Goal: Transaction & Acquisition: Book appointment/travel/reservation

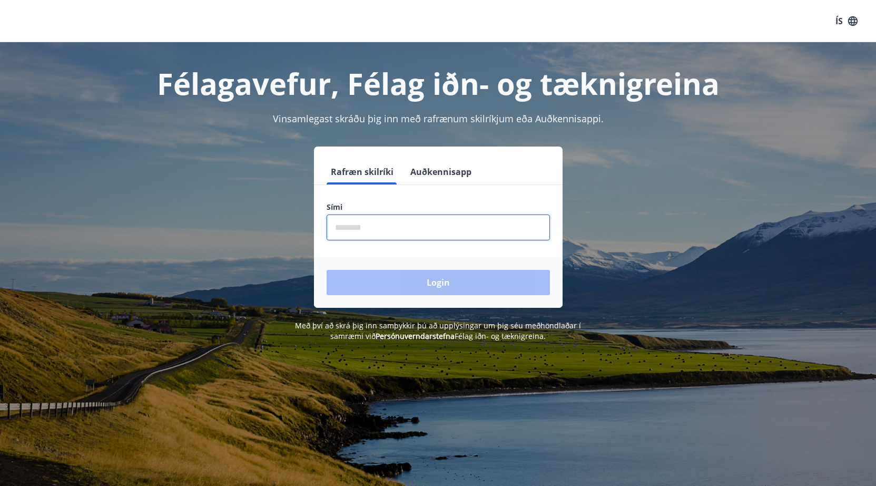
click at [410, 220] on input "phone" at bounding box center [438, 227] width 223 height 26
type input "*"
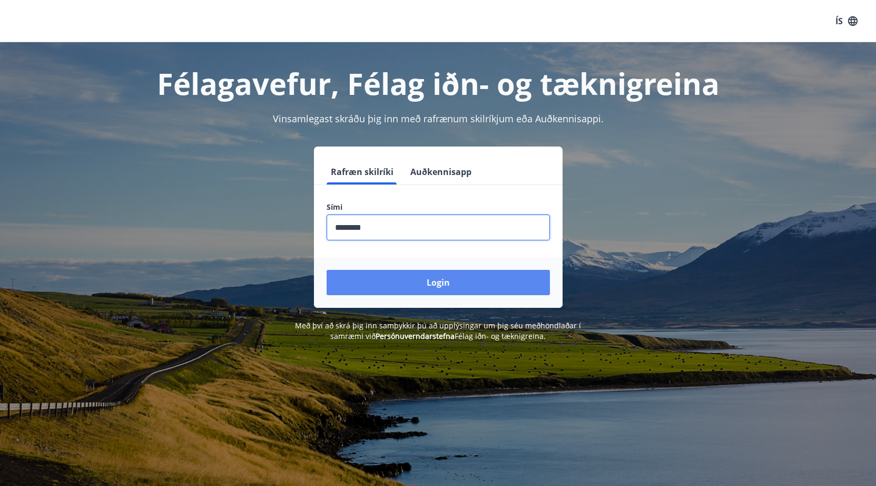
type input "********"
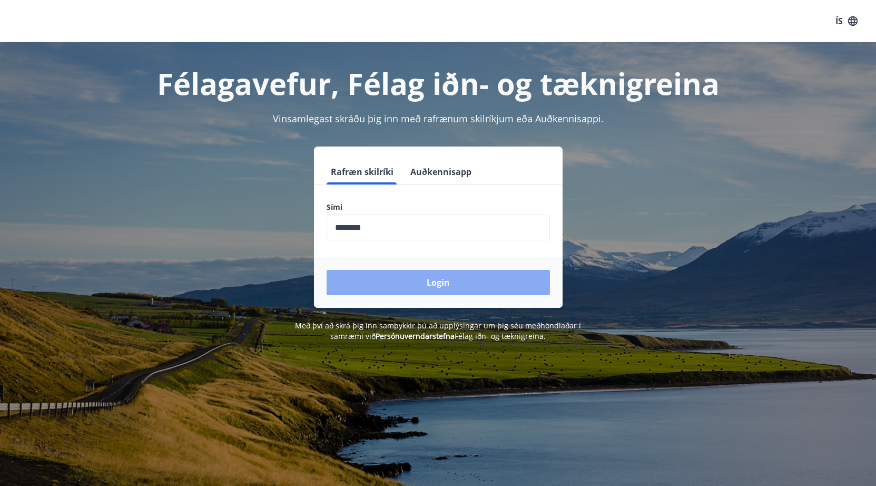
click at [434, 292] on button "Login" at bounding box center [438, 282] width 223 height 25
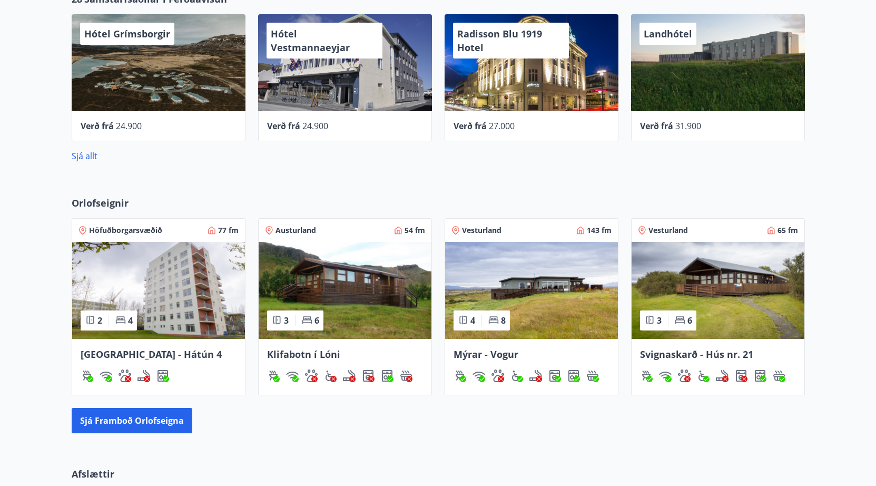
scroll to position [675, 0]
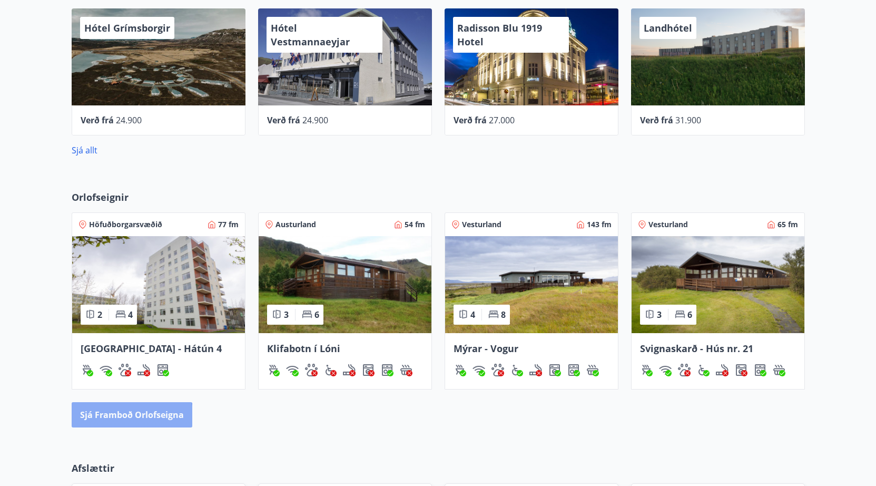
click at [112, 419] on button "Sjá framboð orlofseigna" at bounding box center [132, 414] width 121 height 25
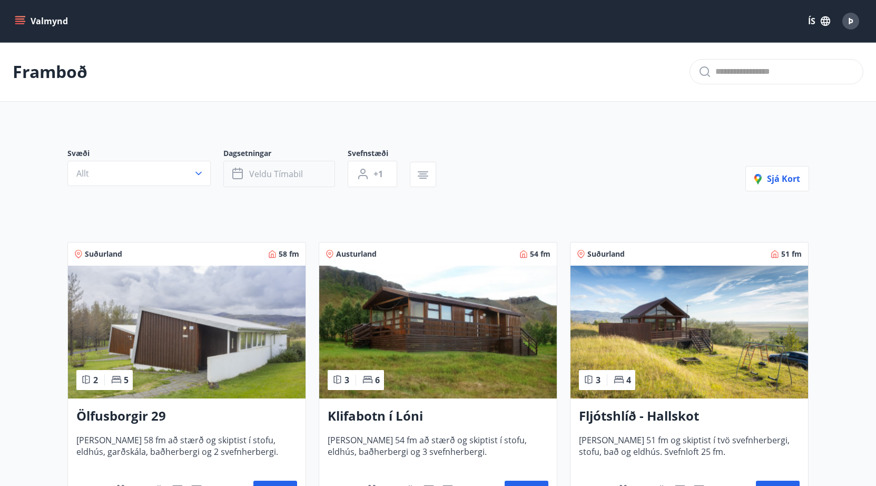
click at [264, 175] on span "Veldu tímabil" at bounding box center [276, 174] width 54 height 12
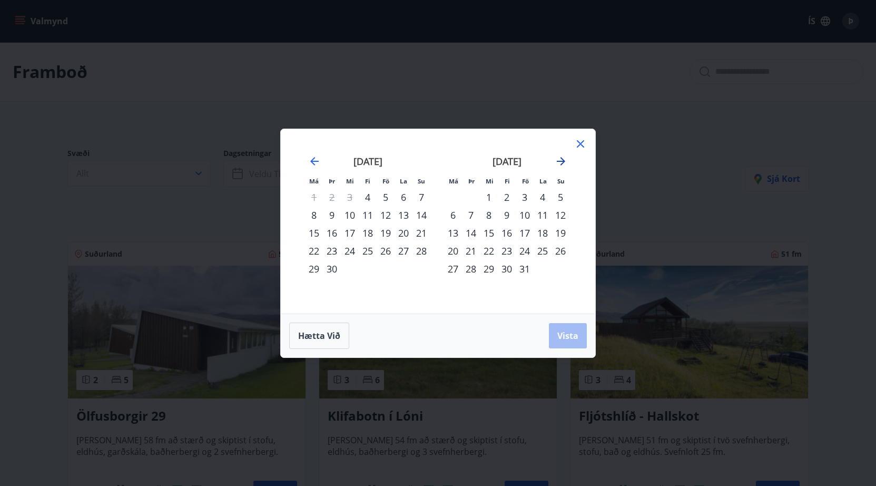
click at [558, 162] on icon "Move forward to switch to the next month." at bounding box center [561, 161] width 13 height 13
click at [471, 250] on div "23" at bounding box center [471, 251] width 18 height 18
click at [525, 250] on div "26" at bounding box center [525, 251] width 18 height 18
click at [564, 332] on span "Vista" at bounding box center [568, 336] width 21 height 12
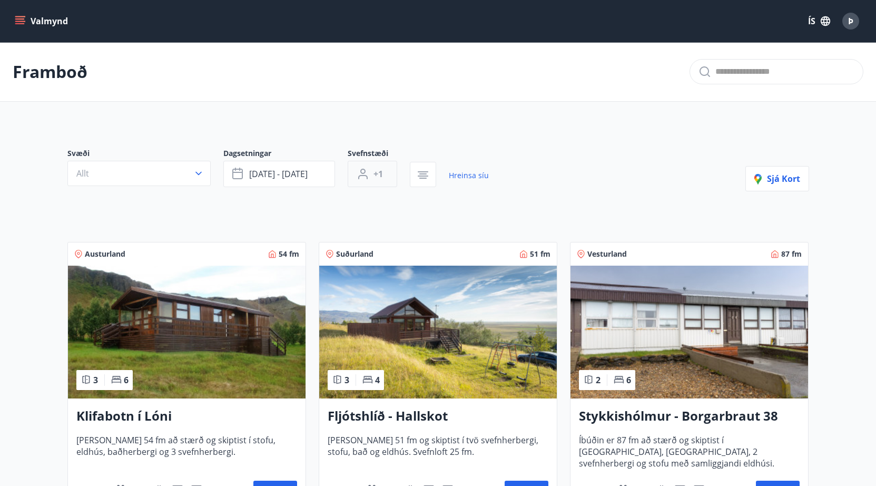
click at [375, 170] on span "+1" at bounding box center [378, 174] width 9 height 12
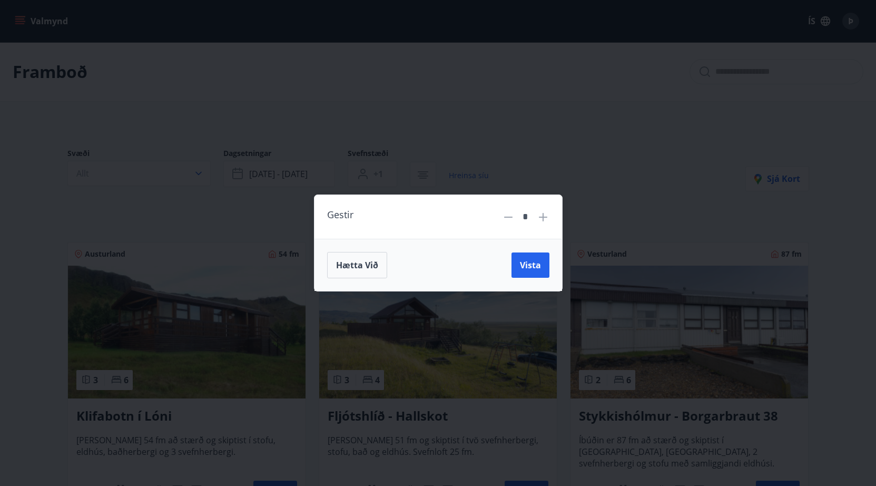
click at [544, 218] on icon at bounding box center [543, 217] width 13 height 13
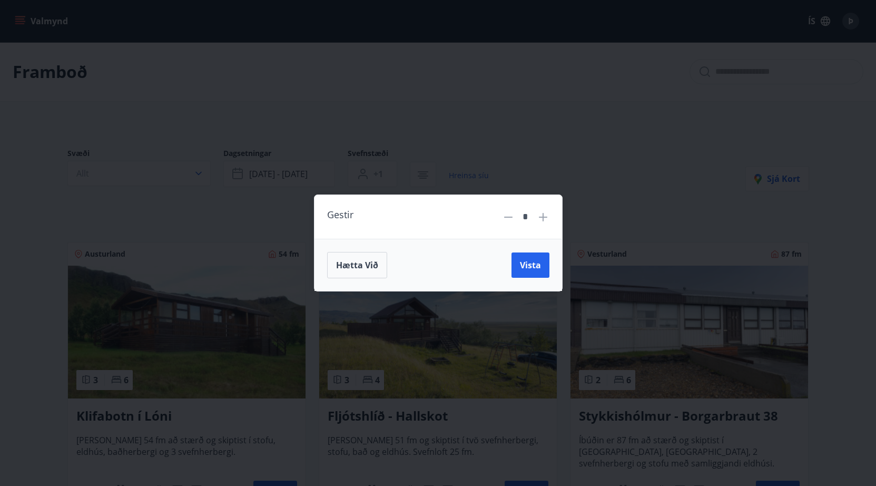
type input "*"
click at [533, 266] on span "Vista" at bounding box center [530, 265] width 21 height 12
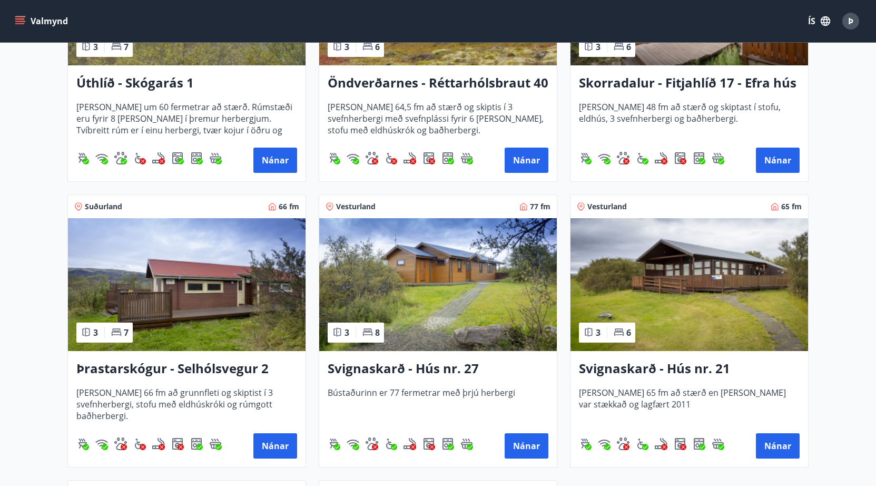
scroll to position [905, 0]
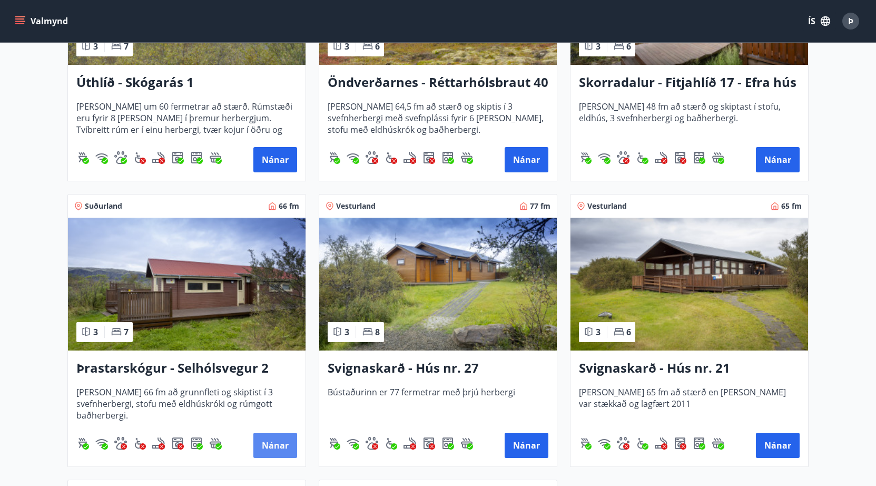
click at [272, 442] on button "Nánar" at bounding box center [275, 445] width 44 height 25
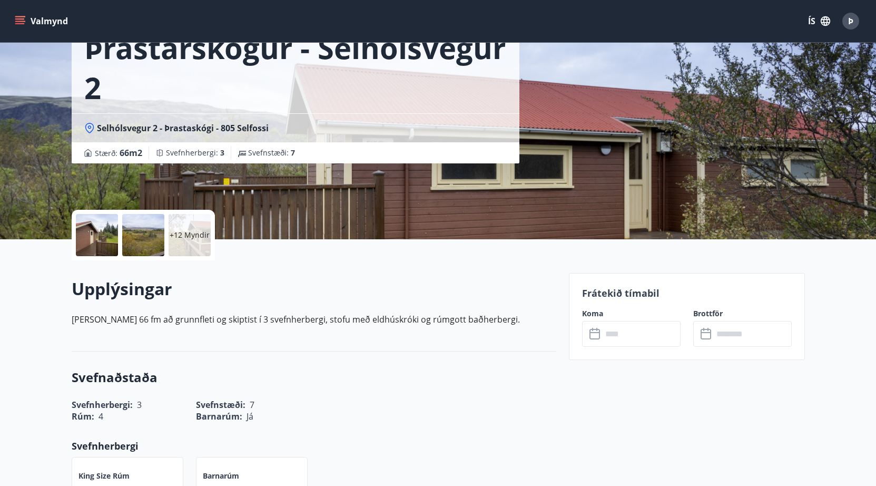
scroll to position [77, 0]
click at [197, 242] on div "+12 Myndir" at bounding box center [190, 235] width 42 height 42
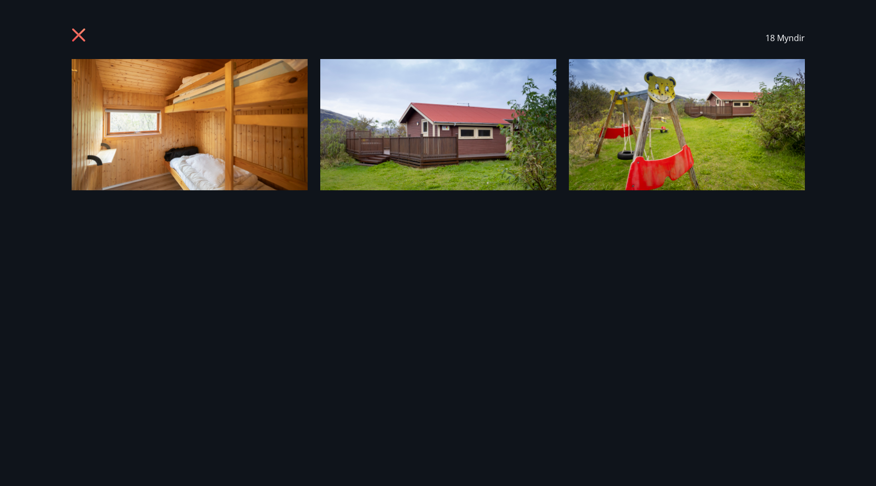
click at [82, 36] on icon at bounding box center [80, 36] width 17 height 17
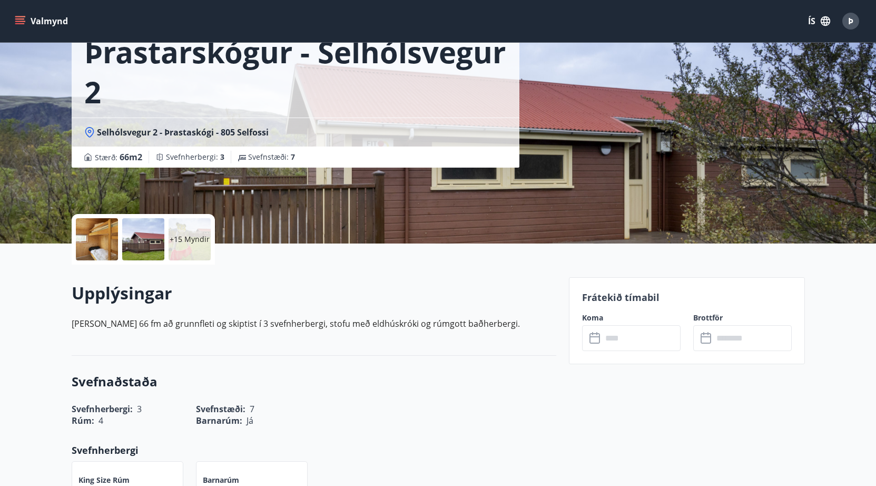
scroll to position [80, 0]
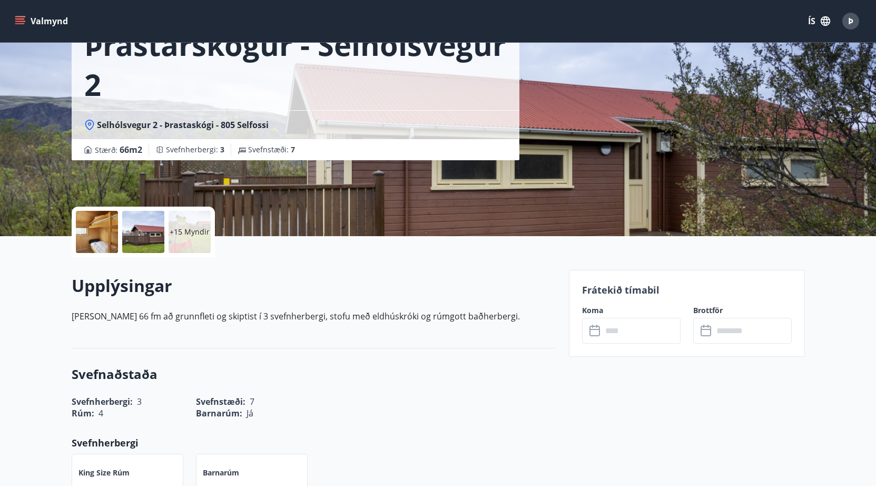
click at [175, 241] on div "+15 Myndir" at bounding box center [190, 232] width 42 height 42
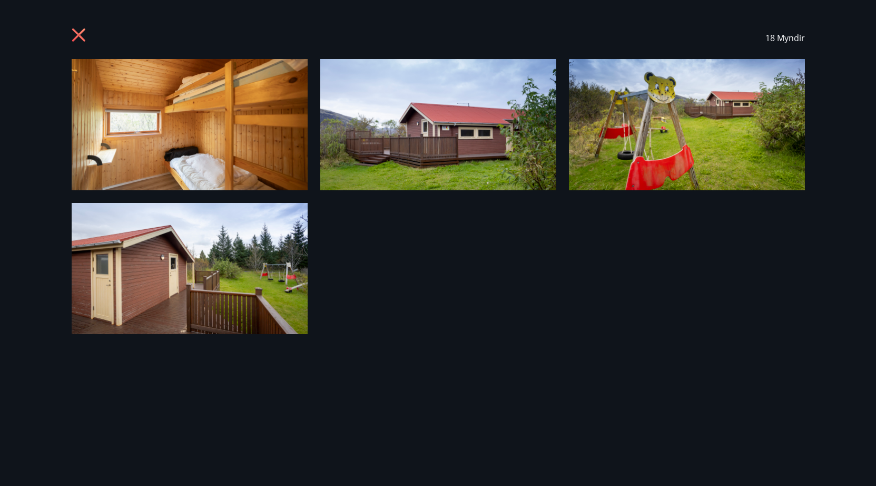
click at [233, 162] on img at bounding box center [190, 124] width 236 height 131
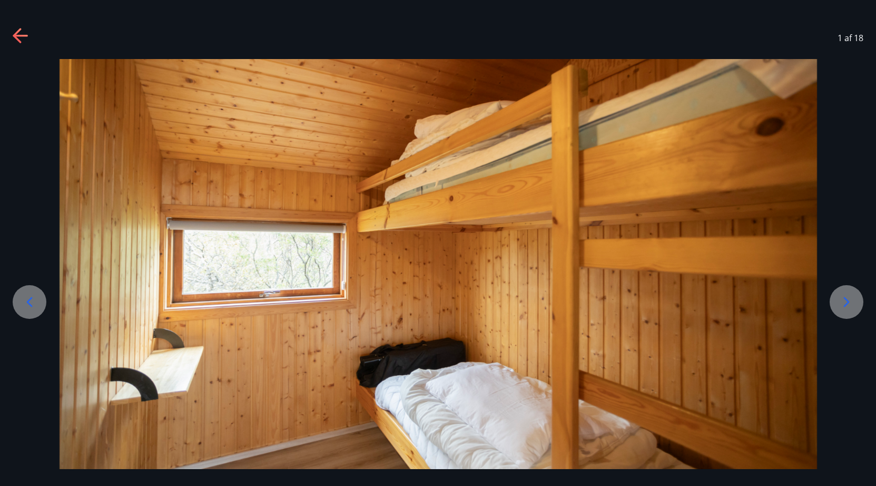
click at [840, 310] on div at bounding box center [847, 302] width 34 height 34
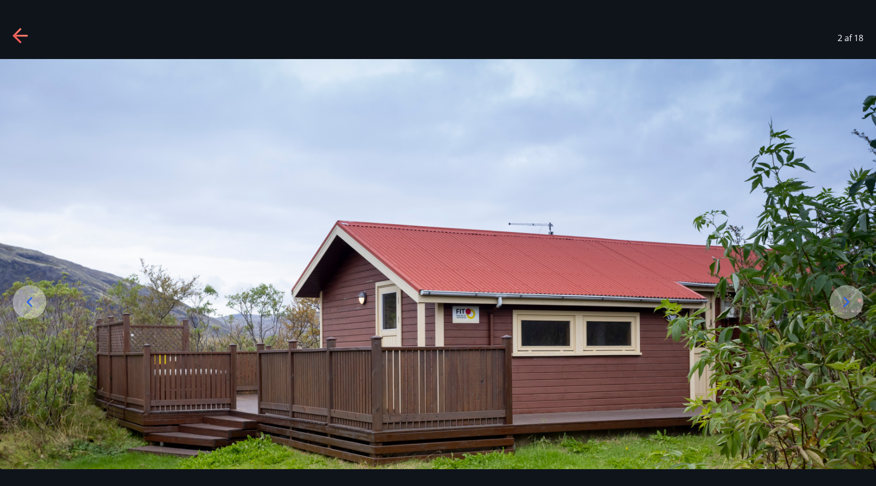
click at [840, 310] on div at bounding box center [847, 302] width 34 height 34
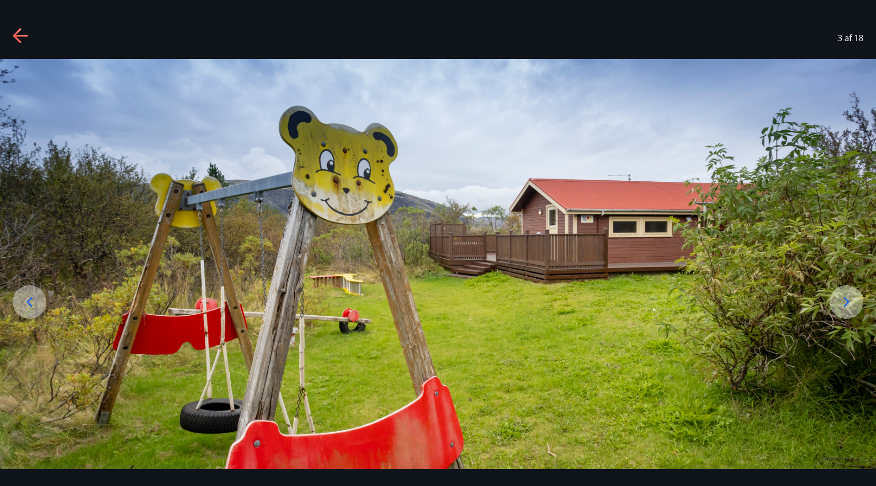
click at [840, 310] on div at bounding box center [847, 302] width 34 height 34
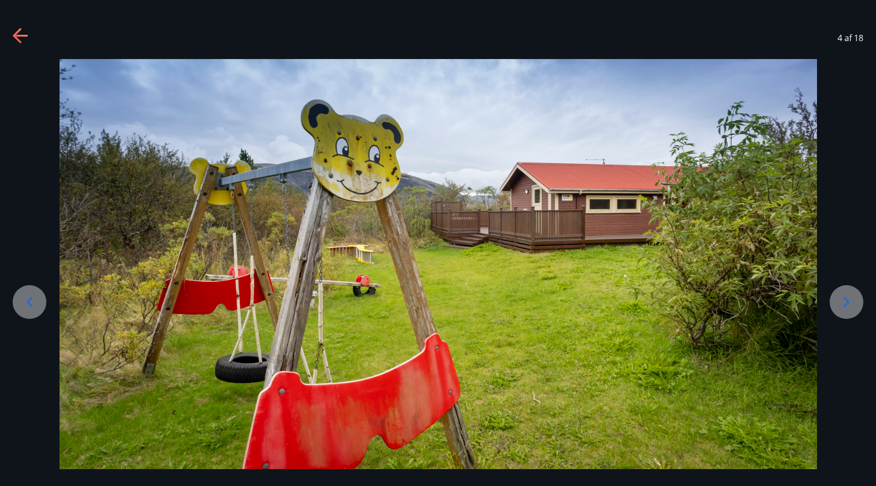
click at [840, 310] on div at bounding box center [847, 302] width 34 height 34
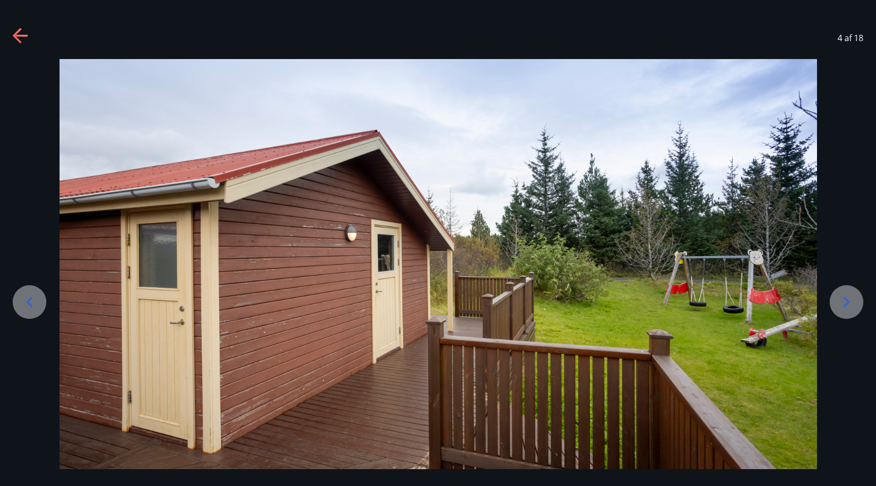
click at [840, 310] on div at bounding box center [847, 302] width 34 height 34
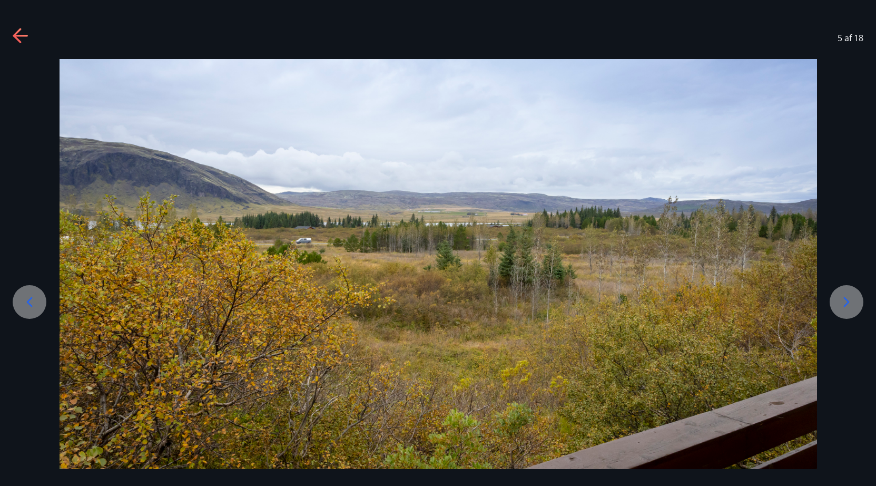
click at [840, 310] on div at bounding box center [847, 302] width 34 height 34
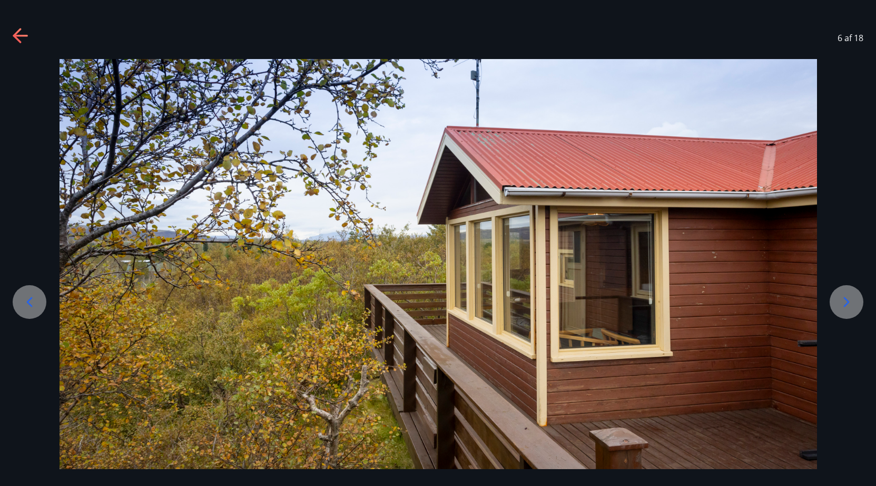
click at [840, 310] on div at bounding box center [847, 302] width 34 height 34
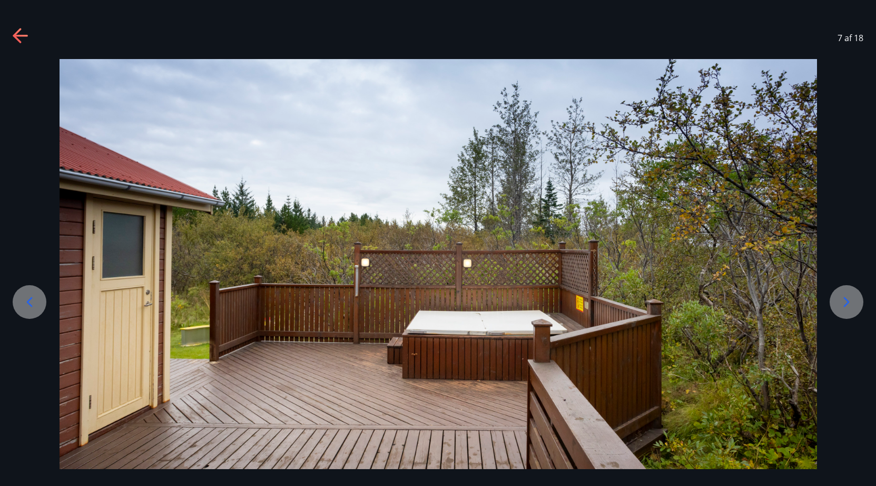
click at [840, 310] on div at bounding box center [847, 302] width 34 height 34
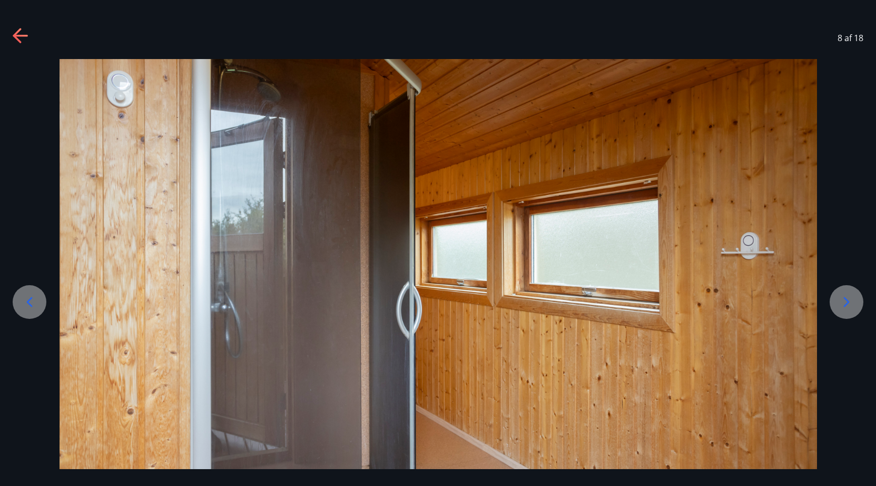
click at [840, 310] on div at bounding box center [847, 302] width 34 height 34
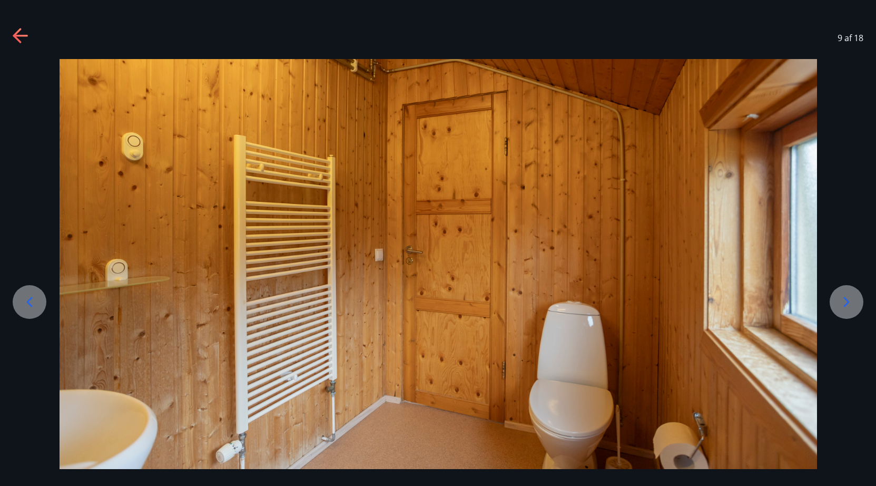
click at [840, 310] on div at bounding box center [847, 302] width 34 height 34
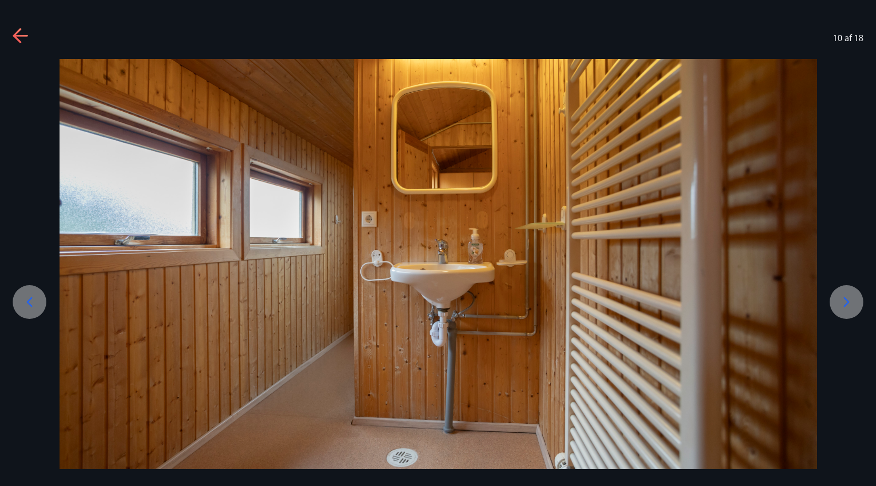
click at [840, 310] on div at bounding box center [847, 302] width 34 height 34
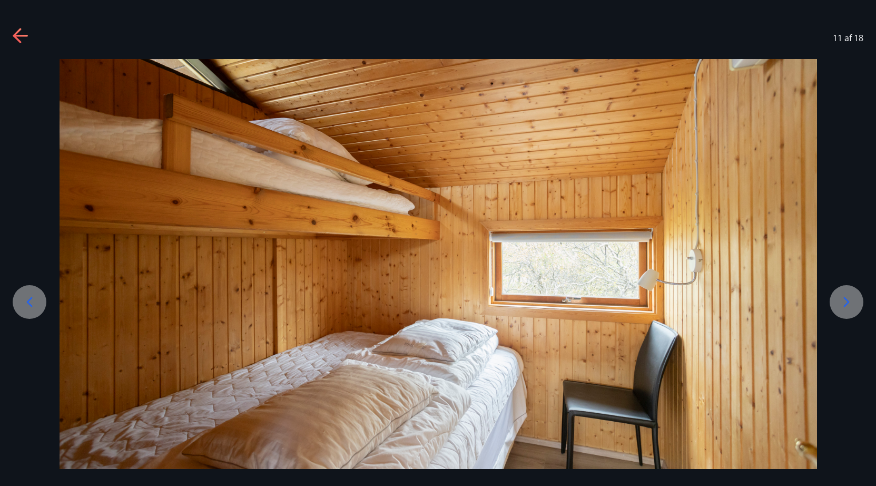
click at [840, 310] on div at bounding box center [847, 302] width 34 height 34
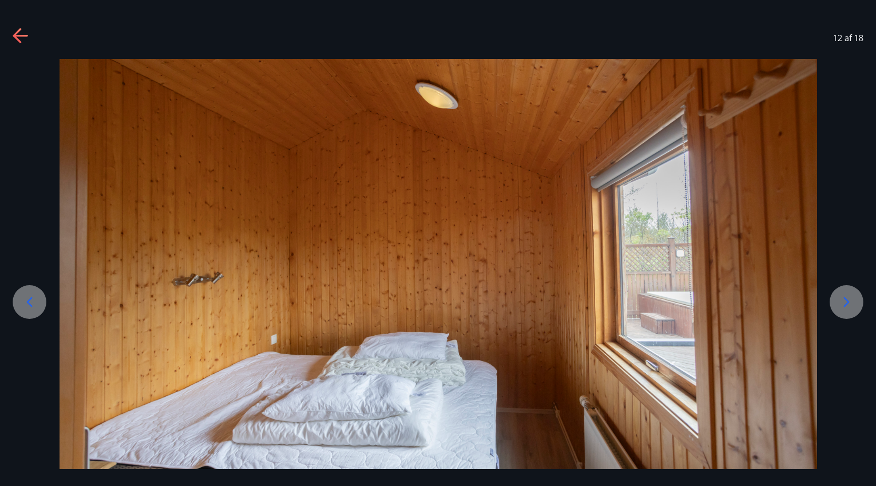
click at [840, 310] on div at bounding box center [847, 302] width 34 height 34
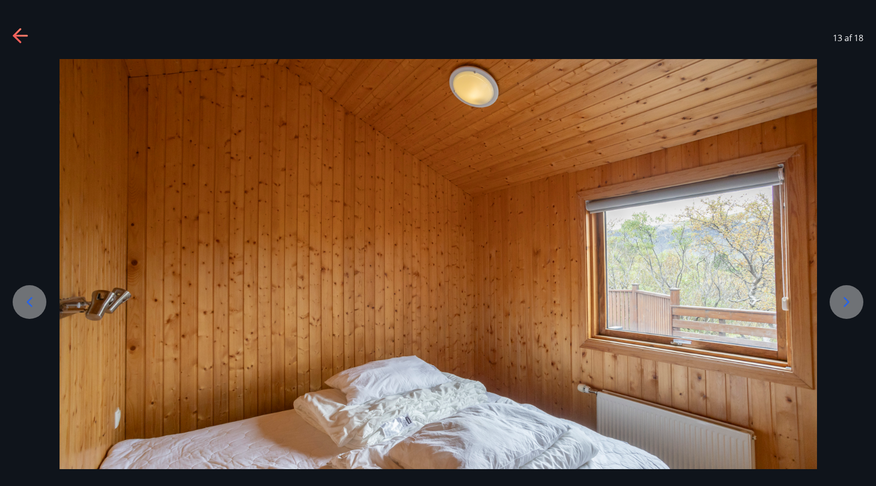
click at [840, 310] on div at bounding box center [847, 302] width 34 height 34
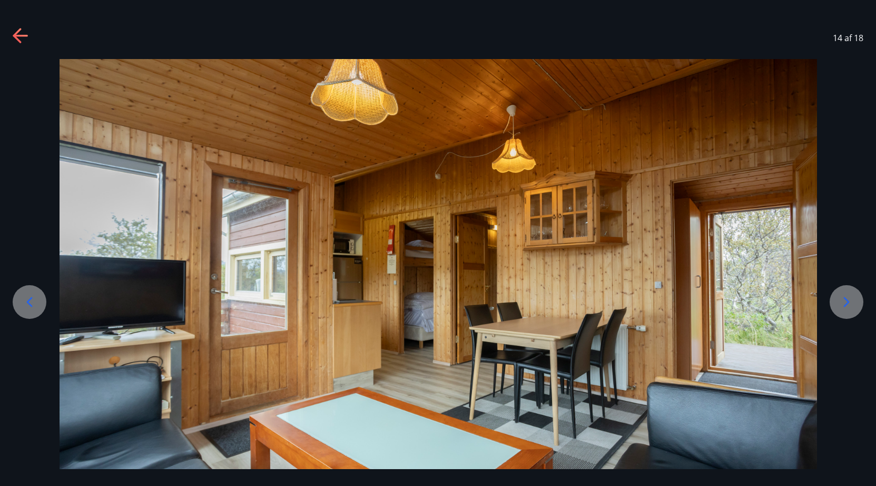
click at [840, 310] on div at bounding box center [847, 302] width 34 height 34
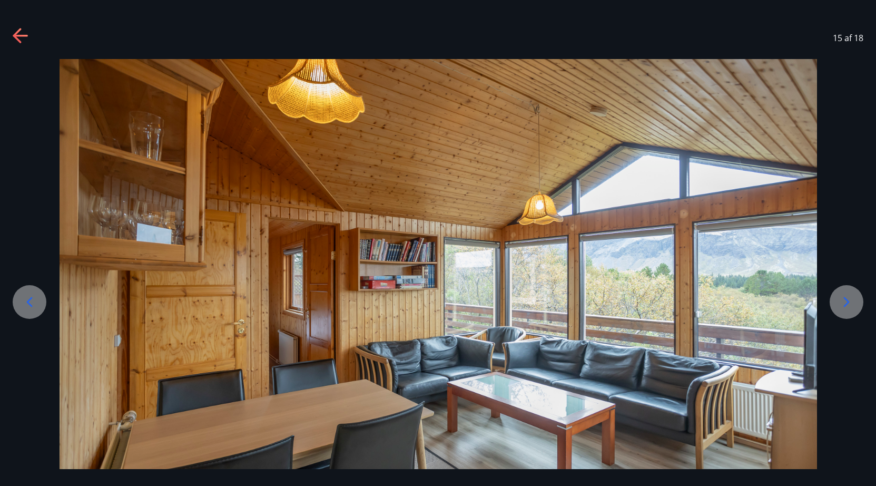
click at [840, 310] on div at bounding box center [847, 302] width 34 height 34
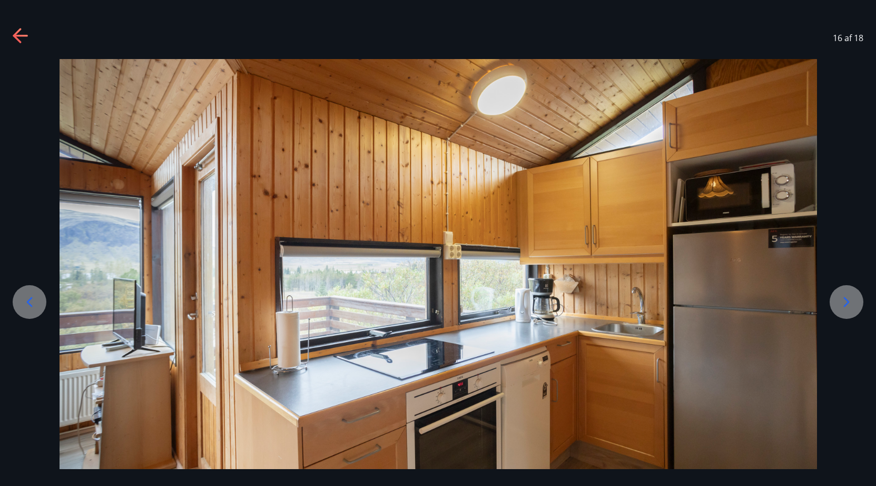
click at [16, 41] on icon at bounding box center [21, 36] width 17 height 17
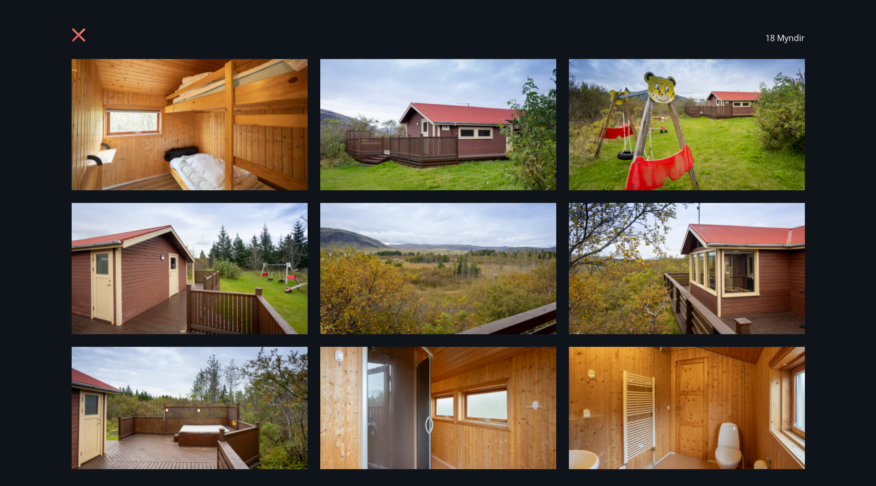
click at [75, 35] on icon at bounding box center [80, 36] width 17 height 17
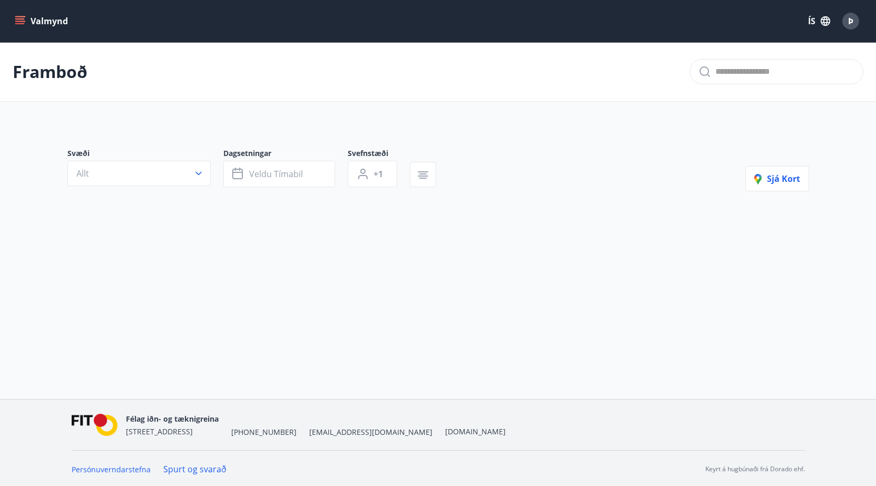
type input "*"
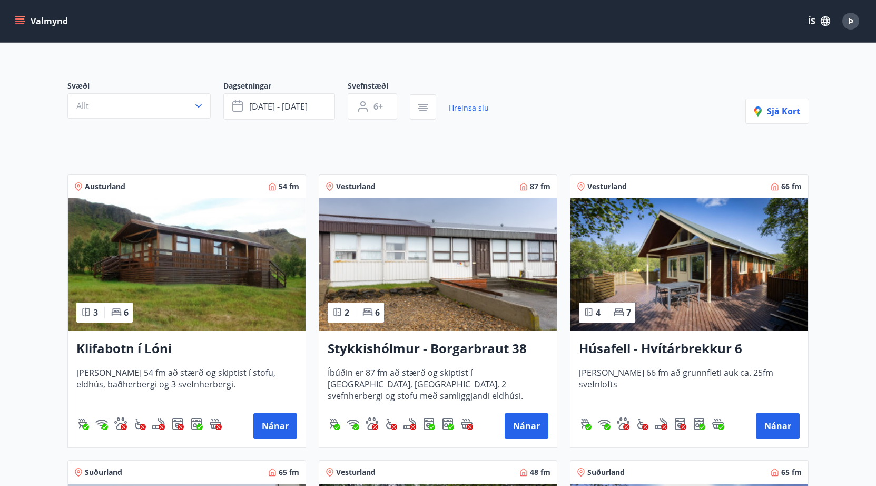
scroll to position [68, 0]
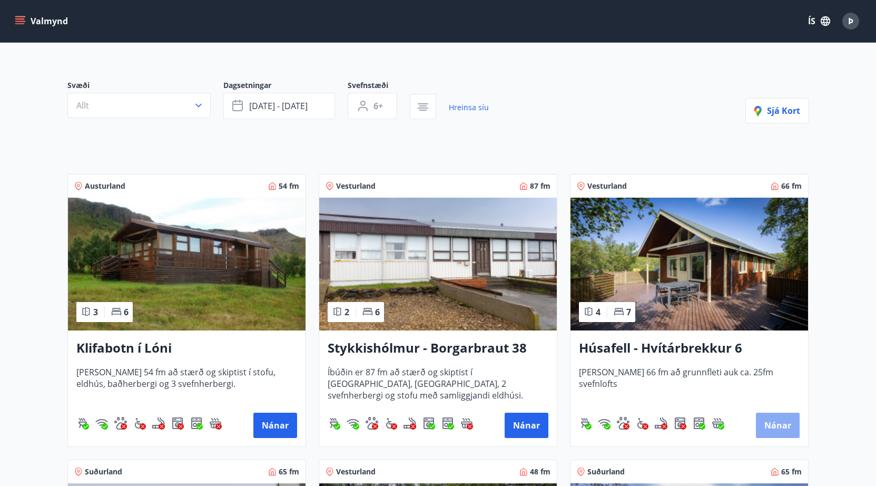
click at [773, 420] on button "Nánar" at bounding box center [778, 425] width 44 height 25
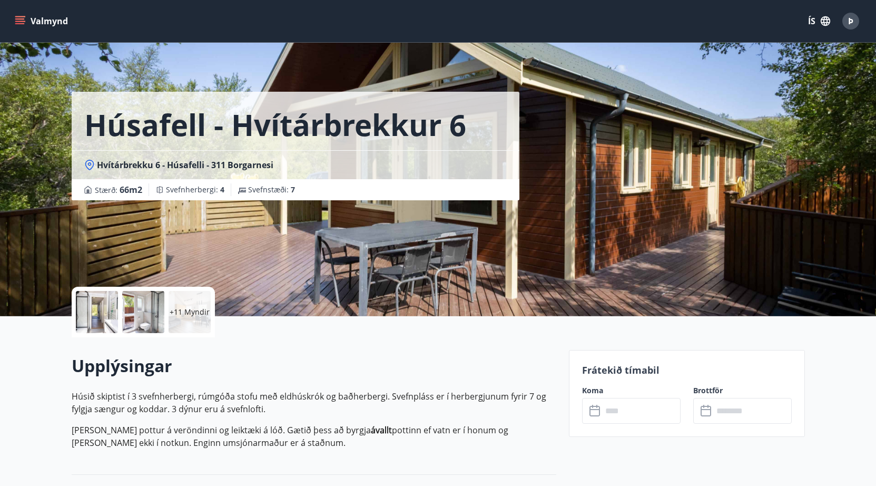
click at [93, 313] on div at bounding box center [97, 312] width 42 height 42
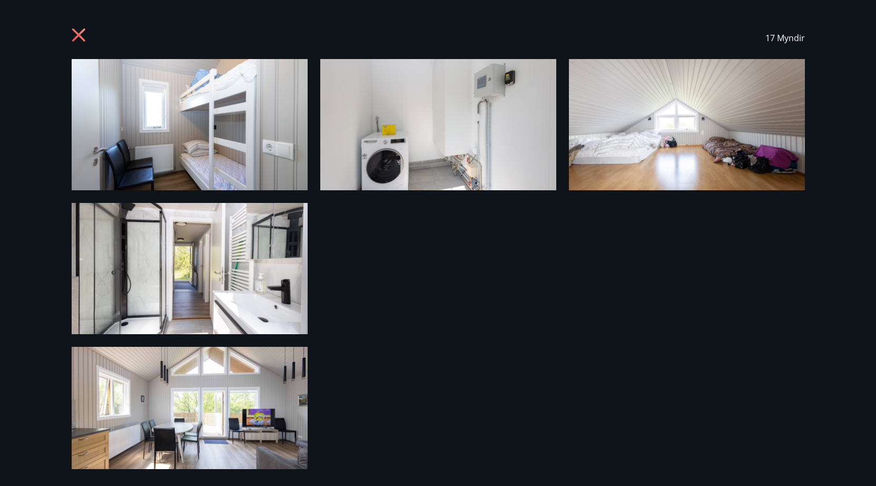
click at [179, 129] on img at bounding box center [190, 124] width 236 height 131
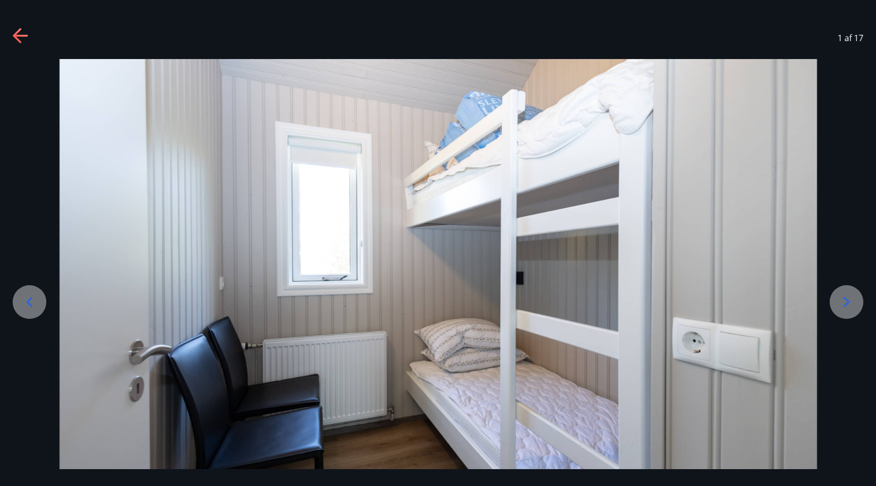
click at [850, 307] on icon at bounding box center [846, 302] width 17 height 17
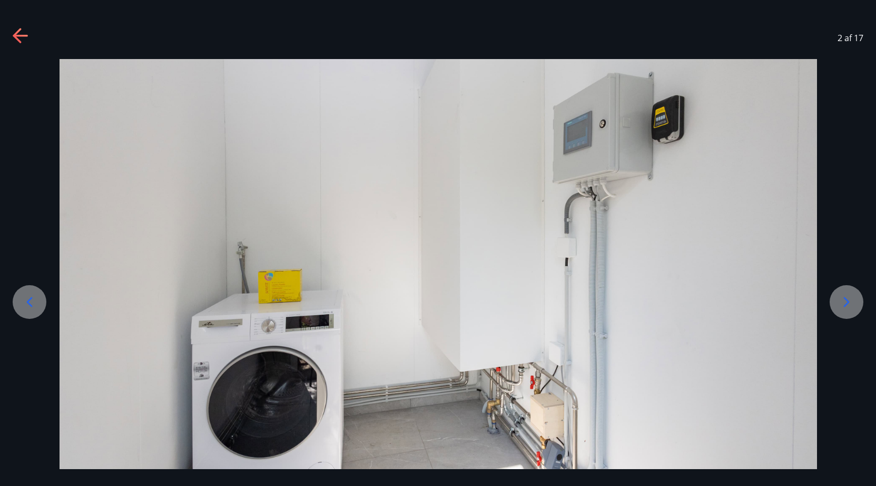
click at [843, 299] on icon at bounding box center [846, 302] width 17 height 17
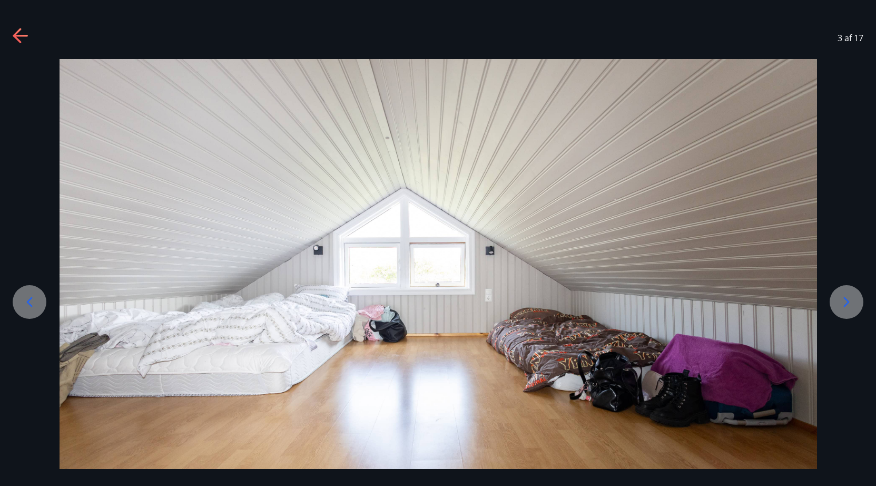
click at [843, 299] on icon at bounding box center [846, 302] width 17 height 17
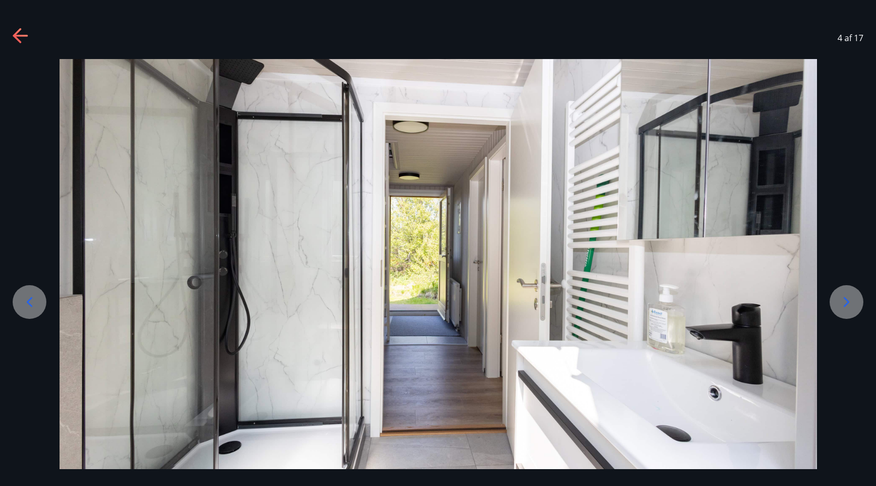
click at [843, 299] on icon at bounding box center [846, 302] width 17 height 17
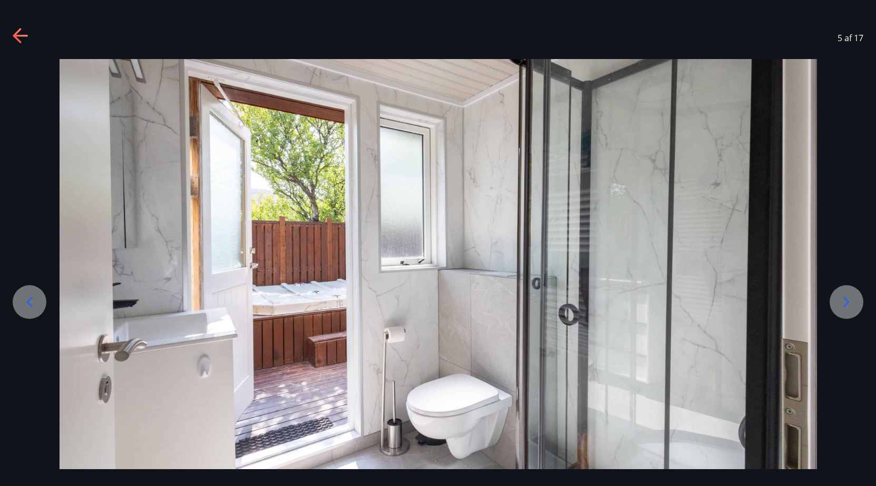
click at [843, 299] on icon at bounding box center [846, 302] width 17 height 17
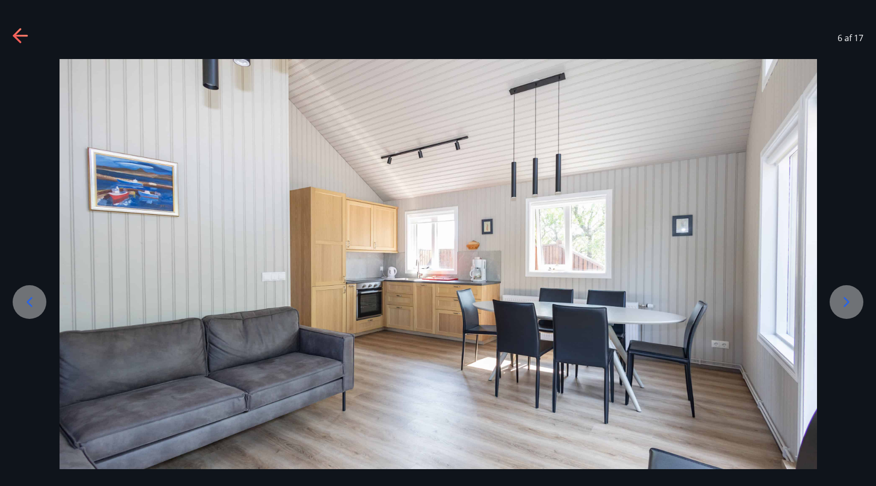
click at [843, 299] on icon at bounding box center [846, 302] width 17 height 17
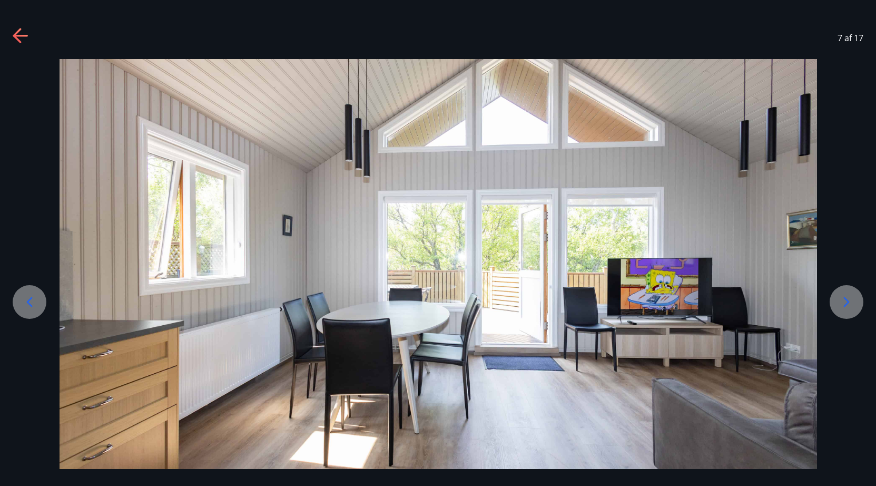
click at [843, 299] on icon at bounding box center [846, 302] width 17 height 17
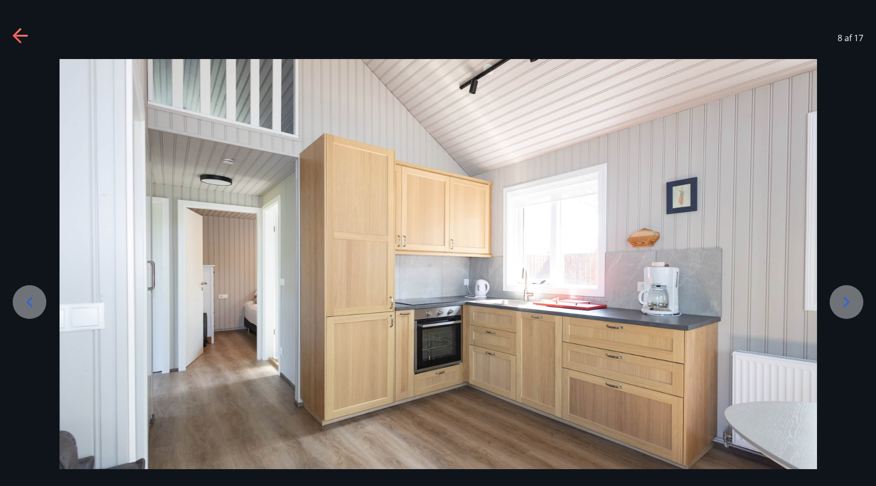
click at [843, 299] on icon at bounding box center [846, 302] width 17 height 17
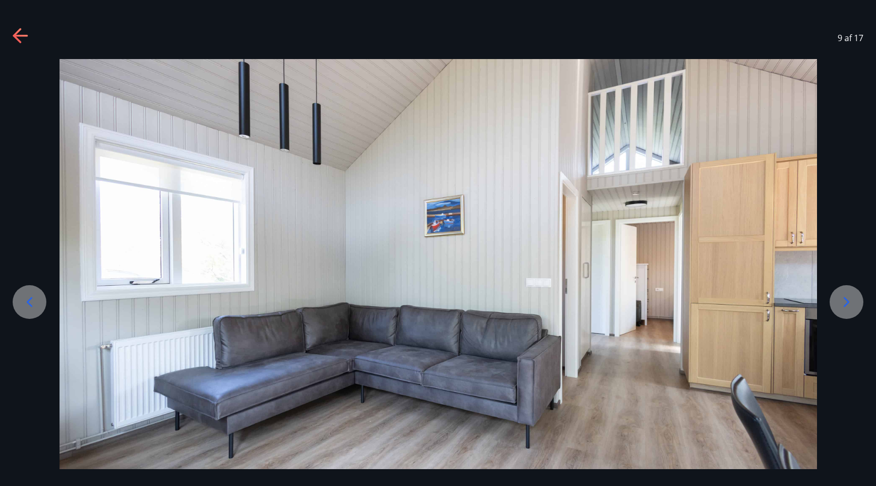
click at [843, 299] on icon at bounding box center [846, 302] width 17 height 17
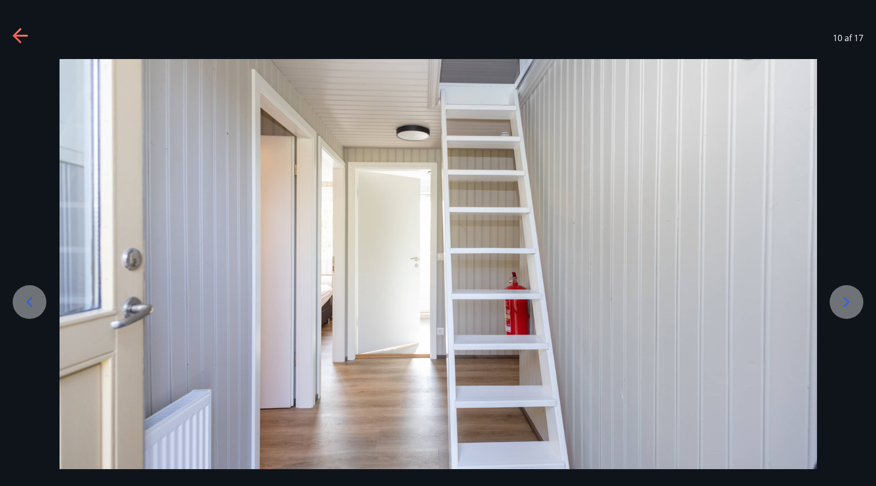
click at [843, 299] on icon at bounding box center [846, 302] width 17 height 17
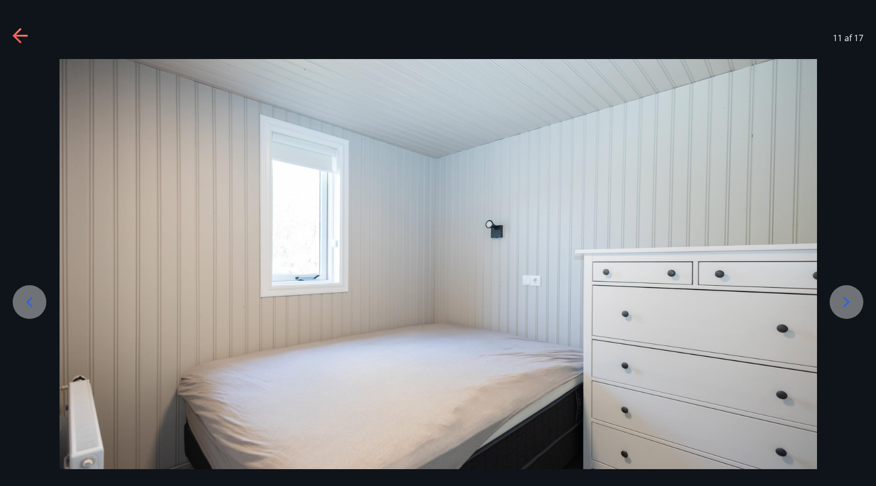
click at [843, 299] on icon at bounding box center [846, 302] width 17 height 17
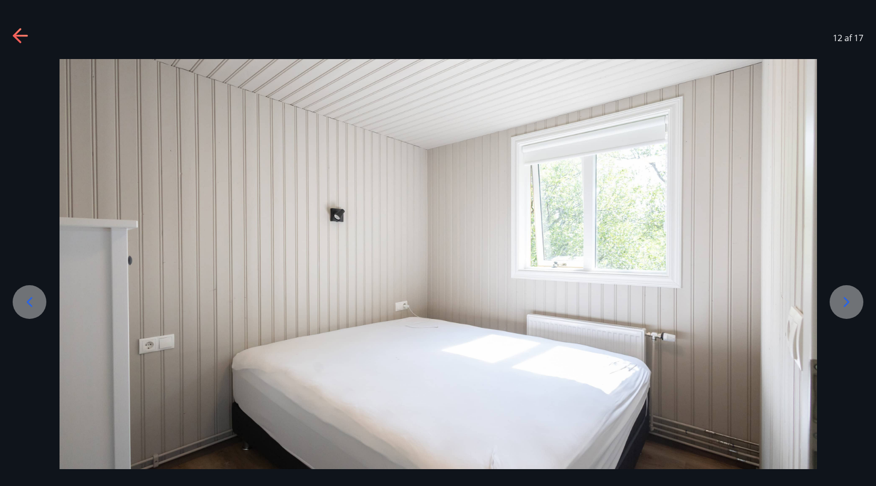
click at [16, 40] on icon at bounding box center [21, 36] width 17 height 17
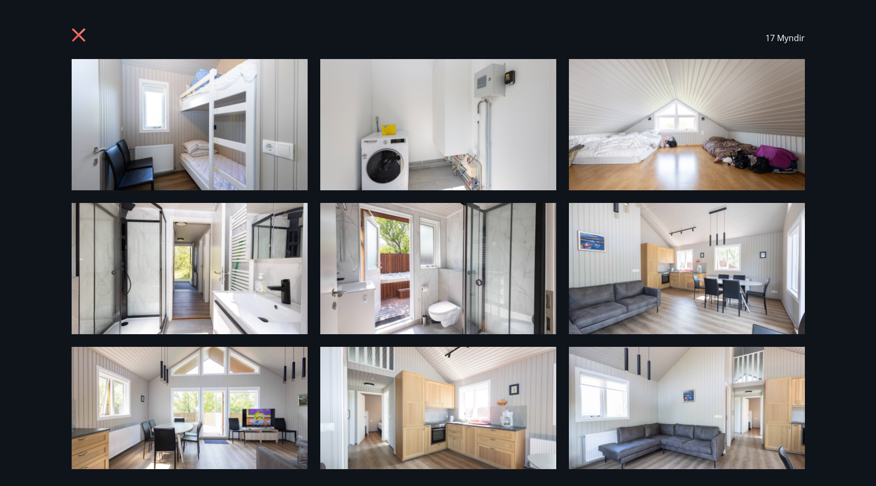
click at [80, 35] on icon at bounding box center [80, 36] width 17 height 17
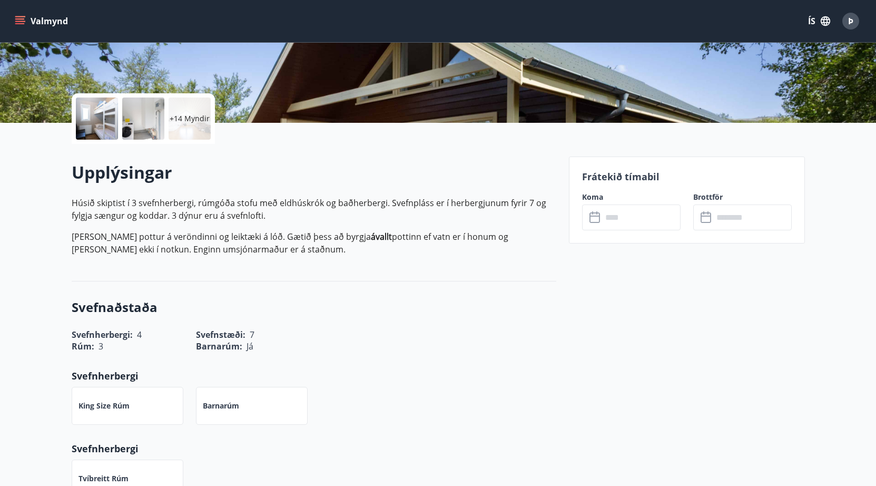
scroll to position [194, 0]
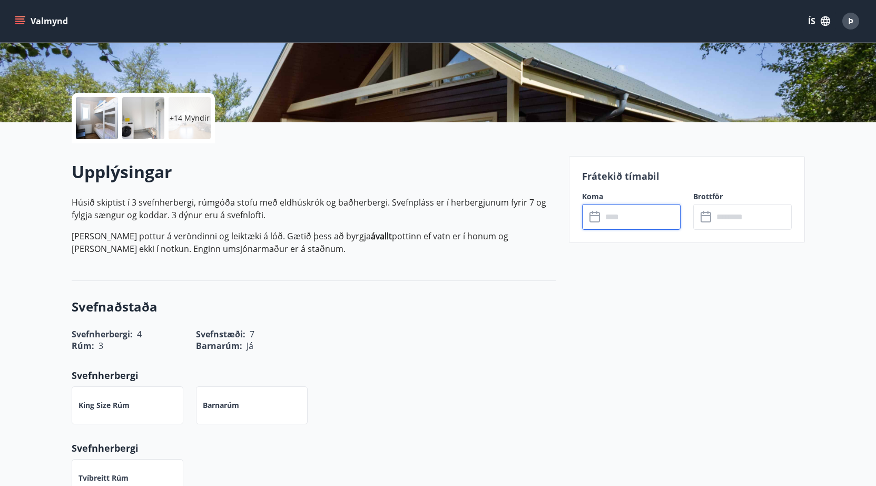
click at [620, 218] on input "text" at bounding box center [641, 217] width 79 height 26
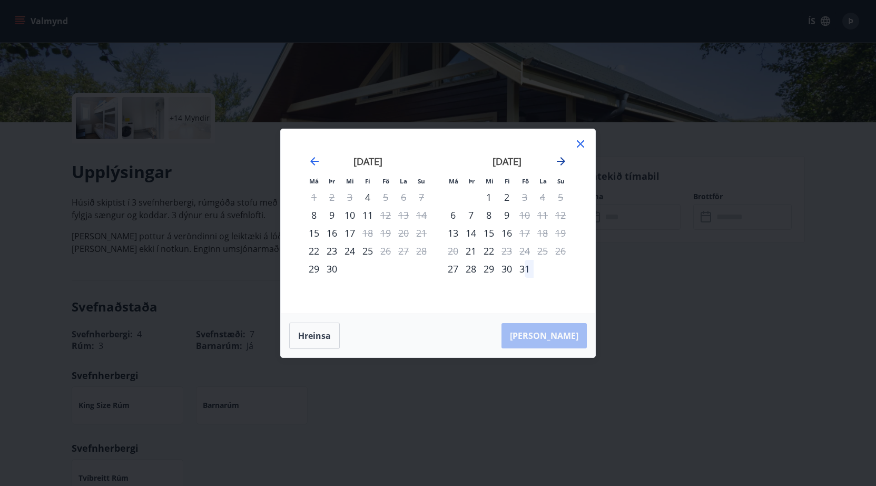
click at [561, 160] on icon "Move forward to switch to the next month." at bounding box center [561, 161] width 13 height 13
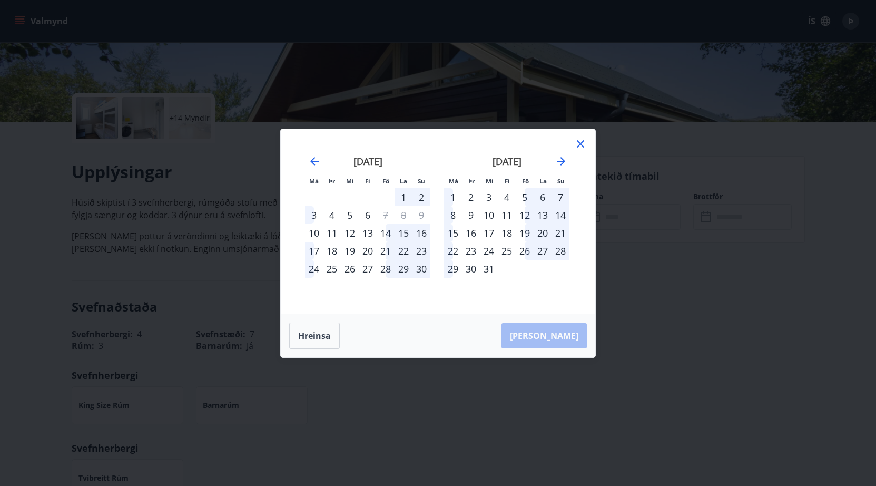
click at [472, 252] on div "23" at bounding box center [471, 251] width 18 height 18
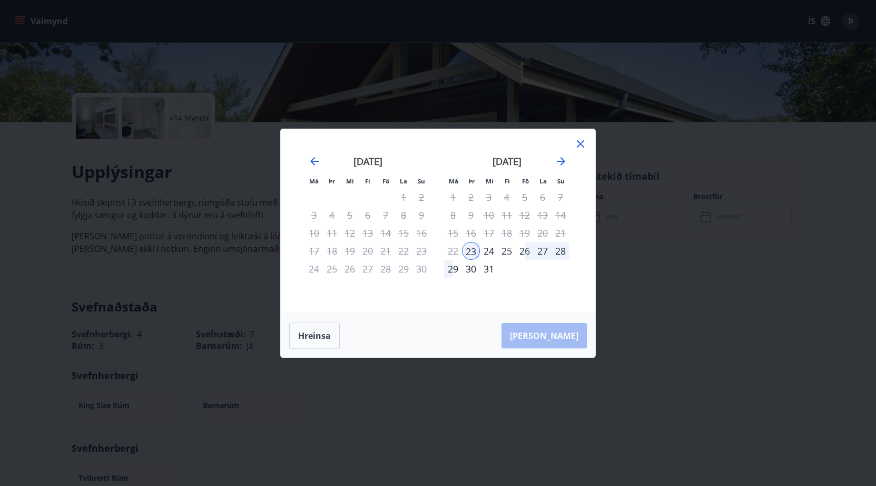
click at [530, 250] on div "26" at bounding box center [525, 251] width 18 height 18
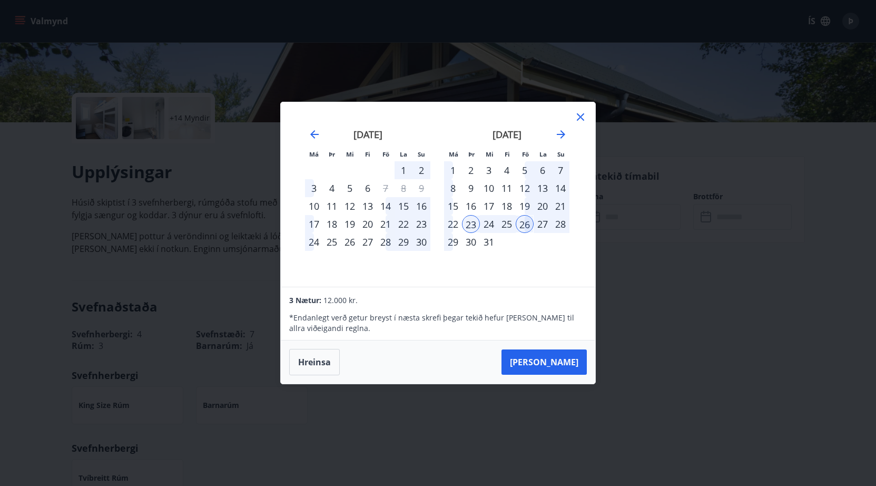
click at [457, 225] on div "22" at bounding box center [453, 224] width 18 height 18
click at [556, 360] on button "[PERSON_NAME]" at bounding box center [544, 361] width 85 height 25
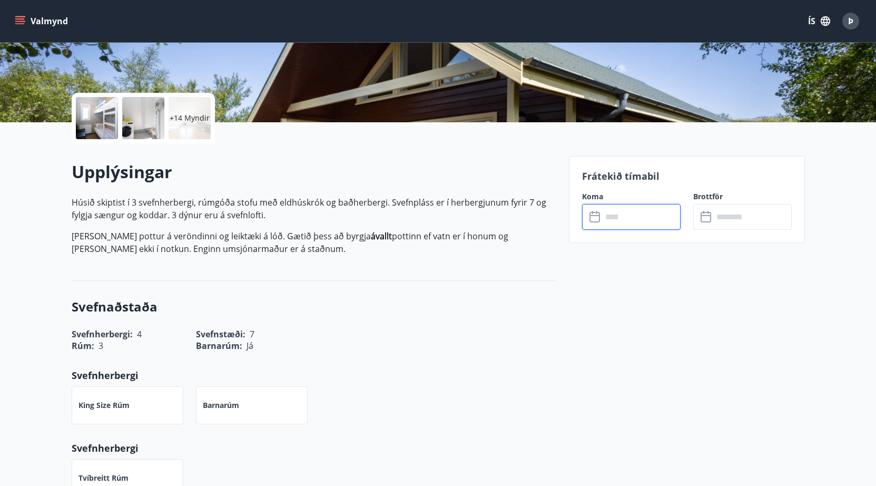
type input "******"
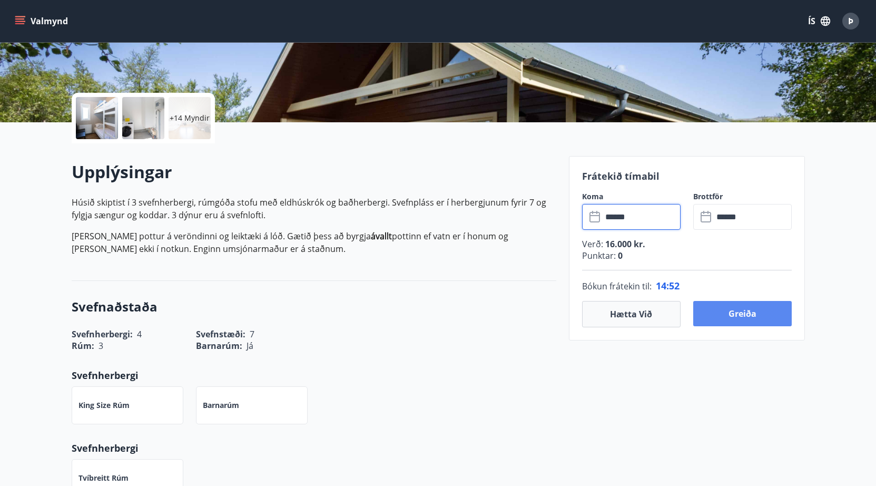
click at [743, 319] on button "Greiða" at bounding box center [742, 313] width 99 height 25
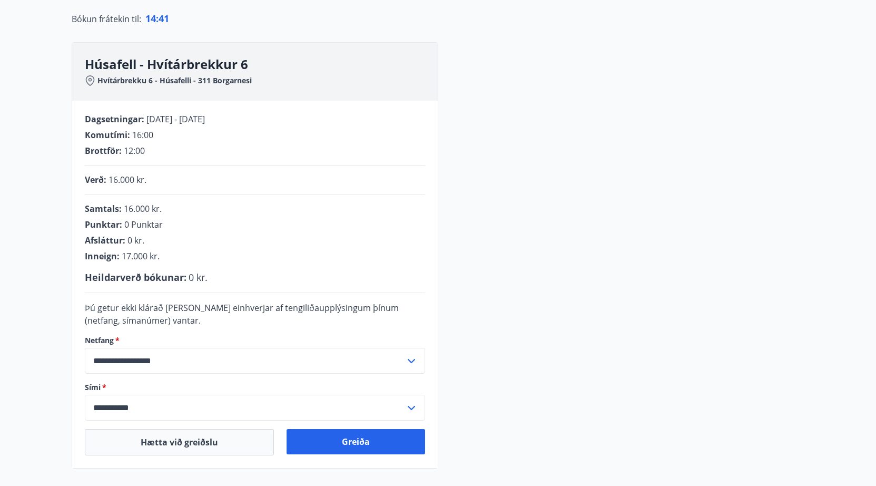
scroll to position [114, 0]
click at [335, 439] on button "Greiða" at bounding box center [356, 440] width 139 height 25
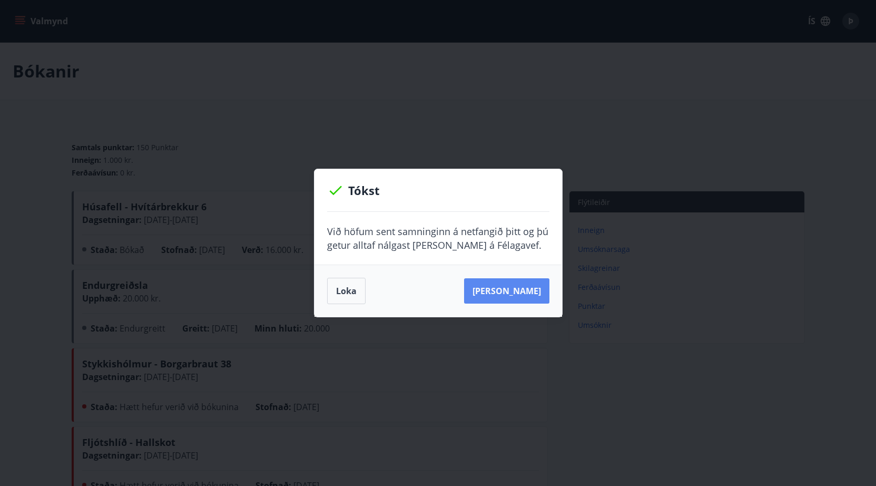
click at [504, 299] on button "[PERSON_NAME]" at bounding box center [506, 290] width 85 height 25
click at [353, 291] on button "Loka" at bounding box center [346, 291] width 38 height 26
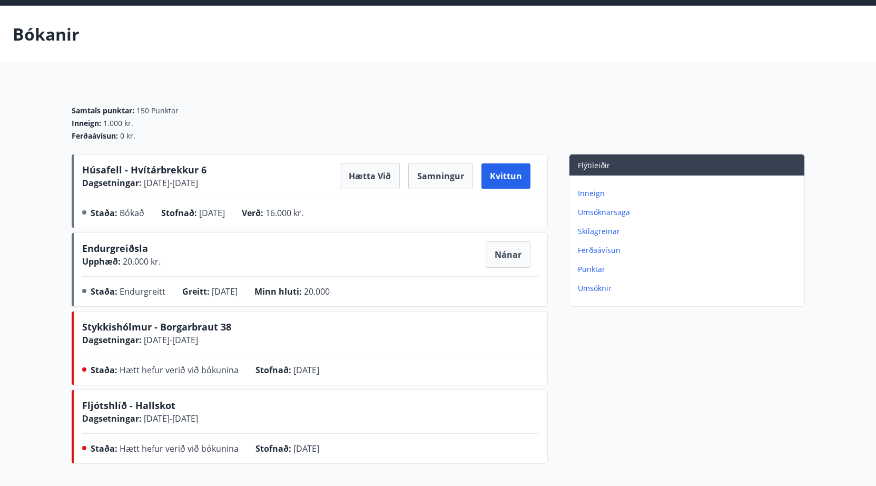
scroll to position [24, 0]
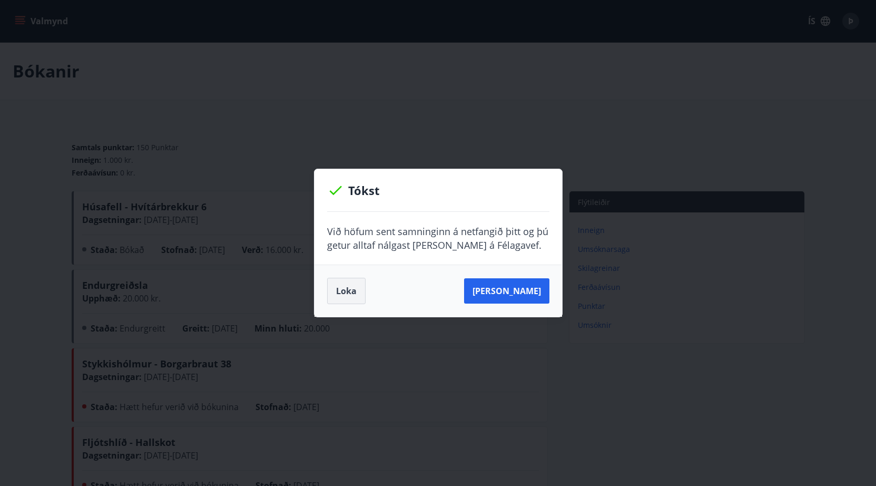
click at [341, 292] on button "Loka" at bounding box center [346, 291] width 38 height 26
click at [342, 297] on button "Loka" at bounding box center [346, 291] width 38 height 26
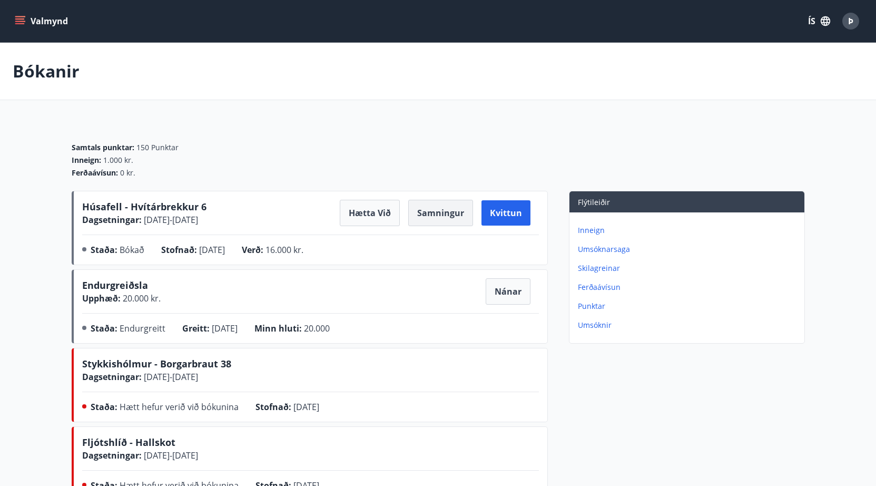
click at [451, 222] on button "Samningur" at bounding box center [440, 213] width 65 height 26
click at [125, 205] on span "Húsafell - Hvítárbrekkur 6" at bounding box center [144, 206] width 124 height 13
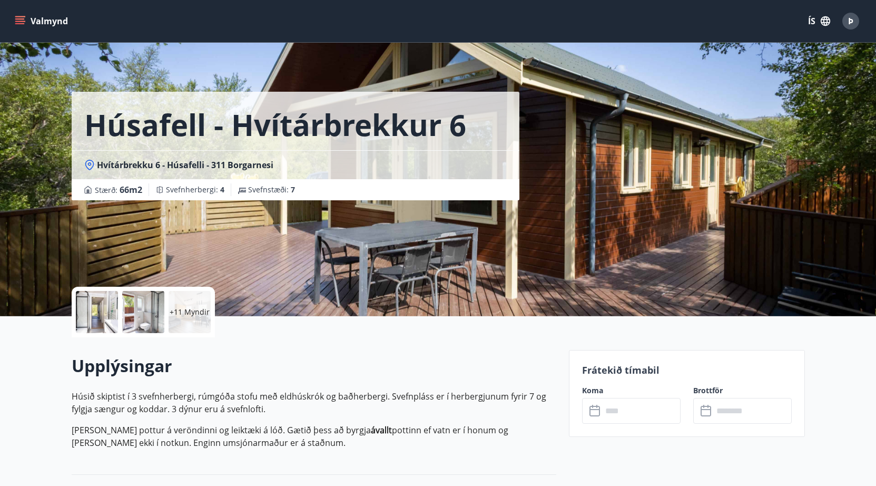
click at [108, 308] on div at bounding box center [97, 312] width 42 height 42
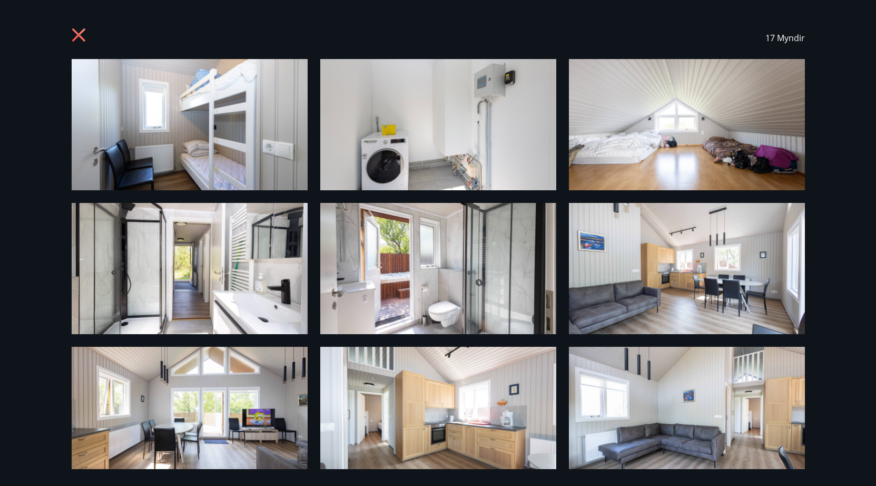
click at [243, 142] on img at bounding box center [190, 124] width 236 height 131
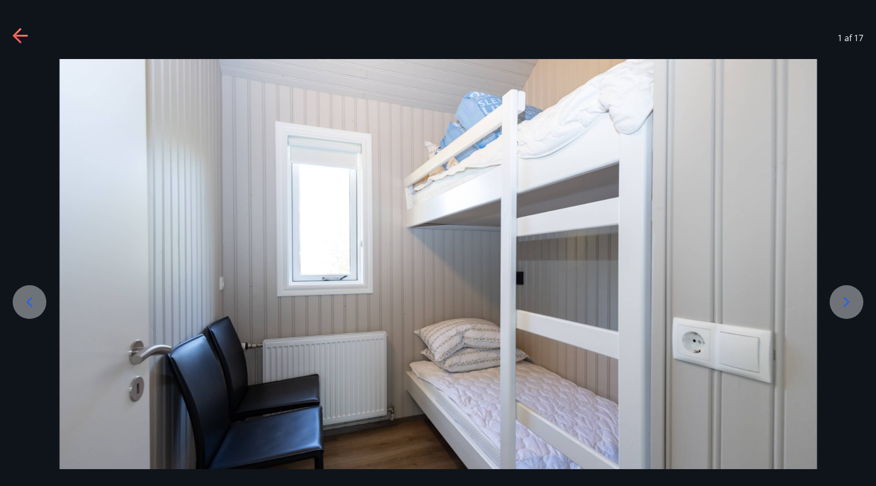
click at [850, 299] on icon at bounding box center [846, 302] width 17 height 17
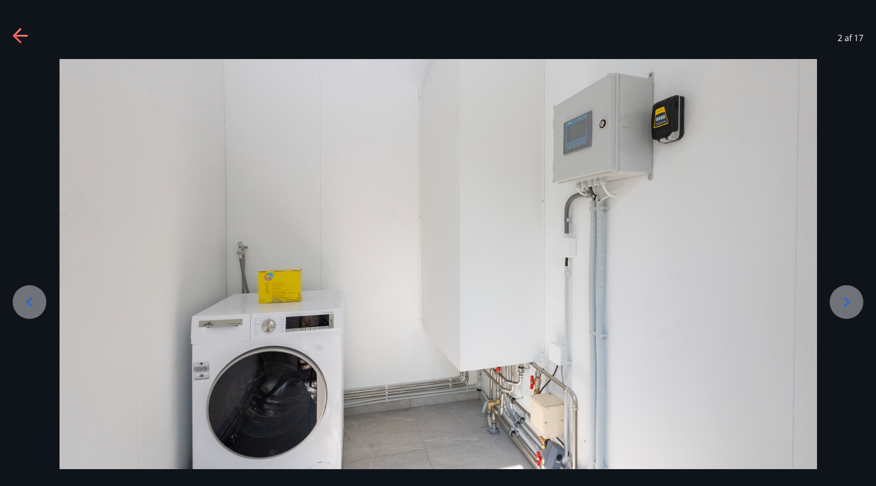
click at [850, 299] on icon at bounding box center [846, 302] width 17 height 17
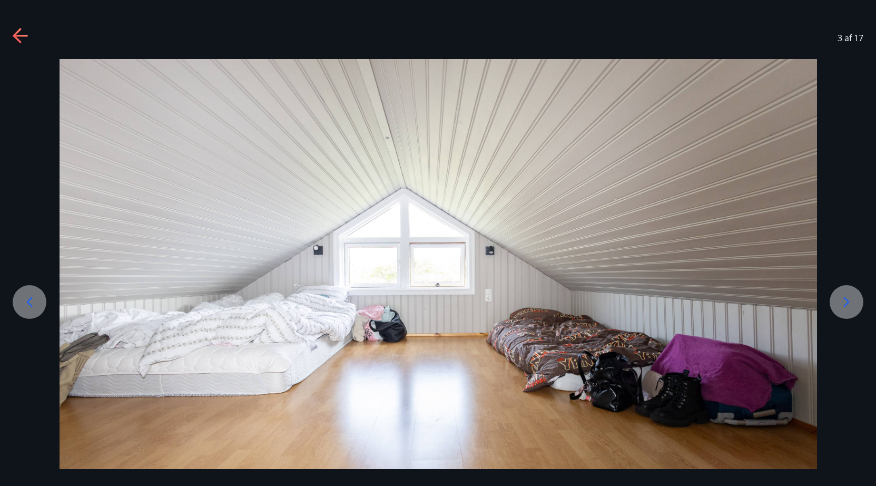
click at [850, 299] on icon at bounding box center [846, 302] width 17 height 17
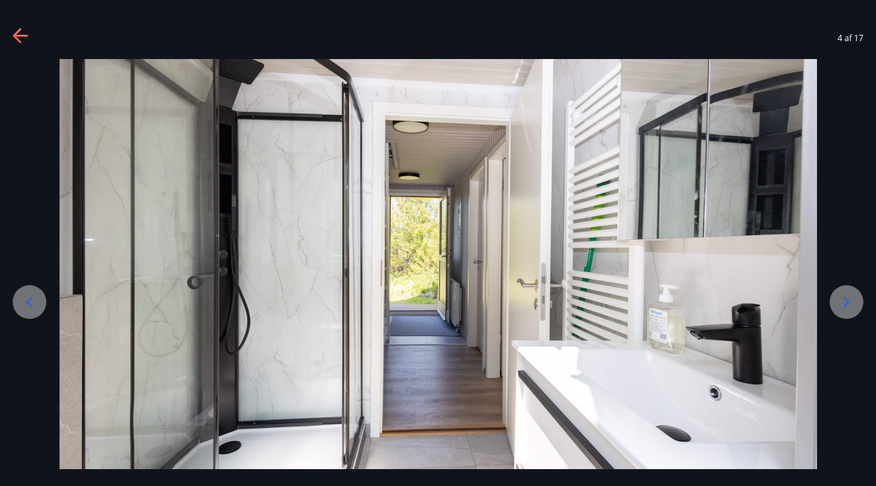
click at [850, 299] on icon at bounding box center [846, 302] width 17 height 17
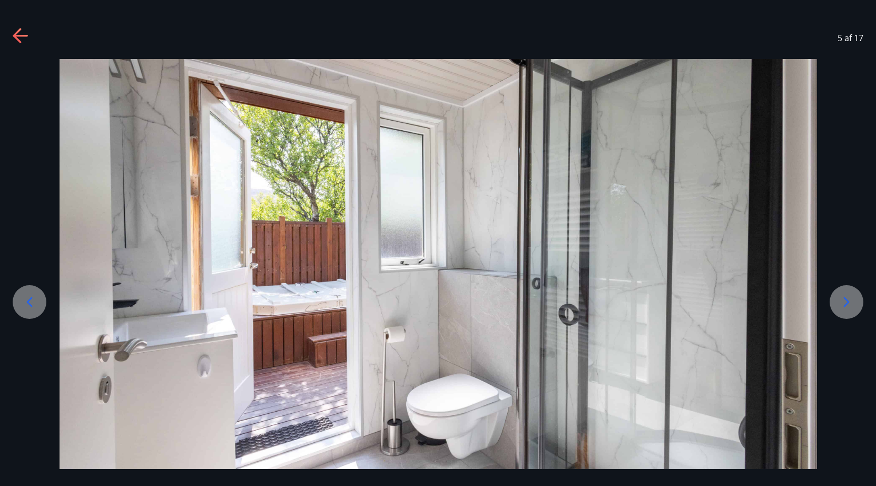
click at [850, 299] on icon at bounding box center [846, 302] width 17 height 17
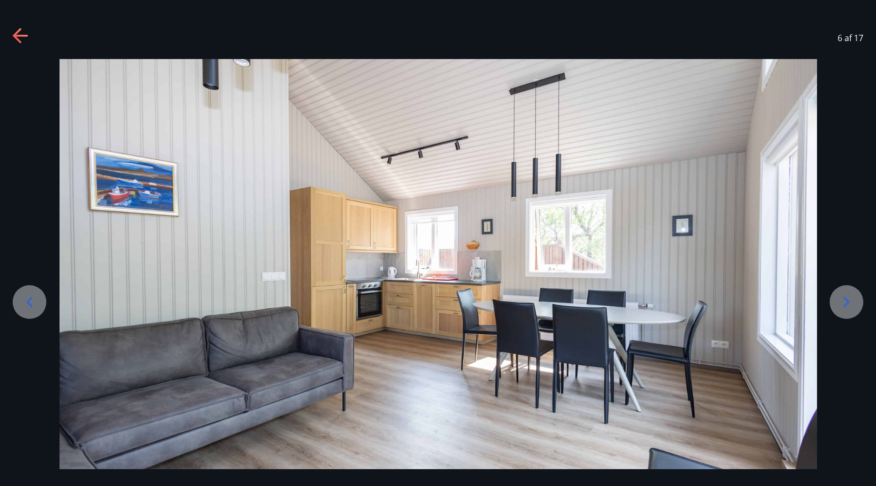
click at [850, 299] on icon at bounding box center [846, 302] width 17 height 17
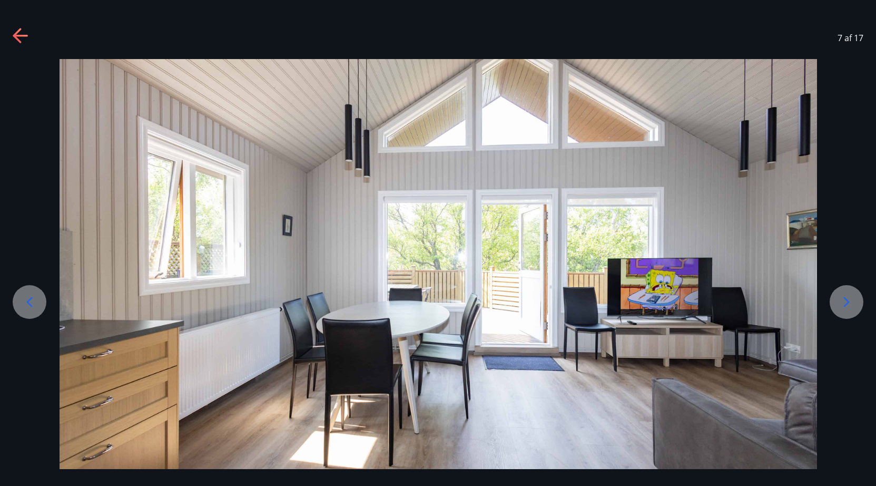
click at [850, 299] on icon at bounding box center [846, 302] width 17 height 17
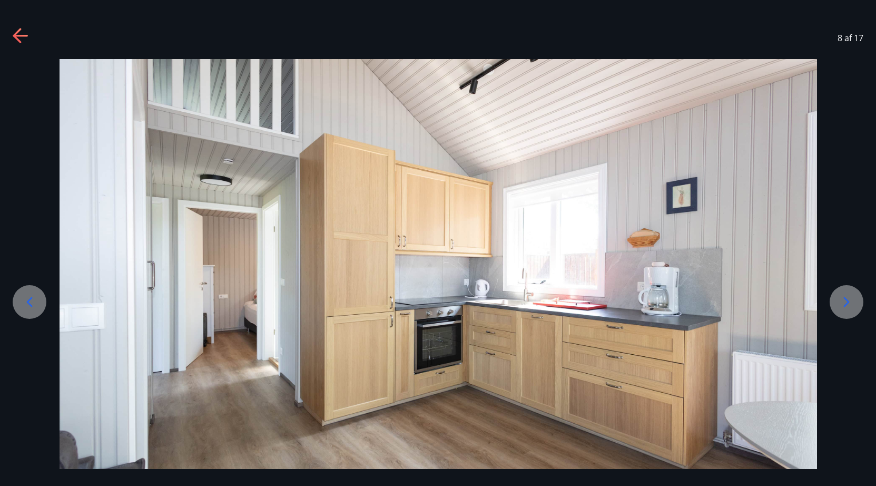
click at [850, 299] on icon at bounding box center [846, 302] width 17 height 17
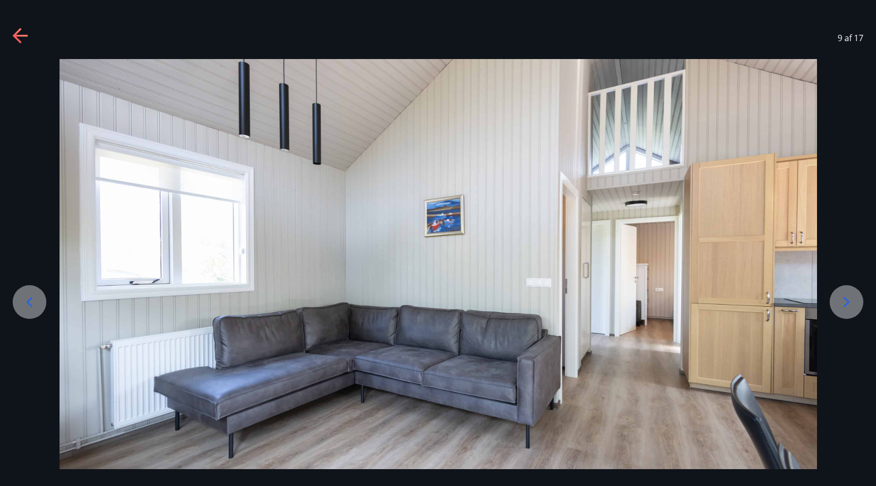
click at [850, 299] on icon at bounding box center [846, 302] width 17 height 17
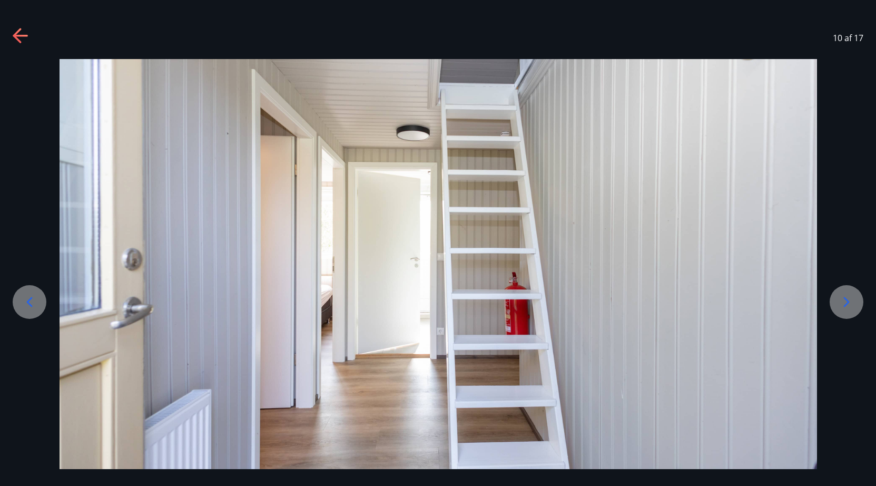
click at [850, 299] on icon at bounding box center [846, 302] width 17 height 17
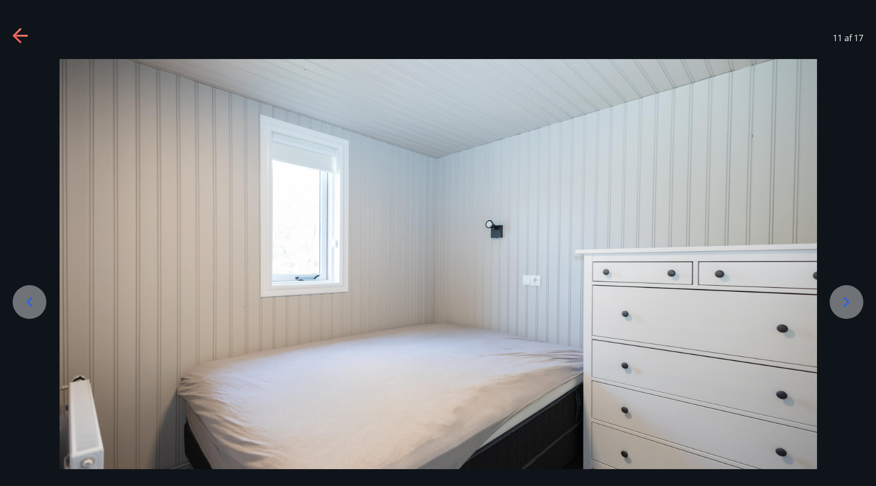
click at [850, 299] on icon at bounding box center [846, 302] width 17 height 17
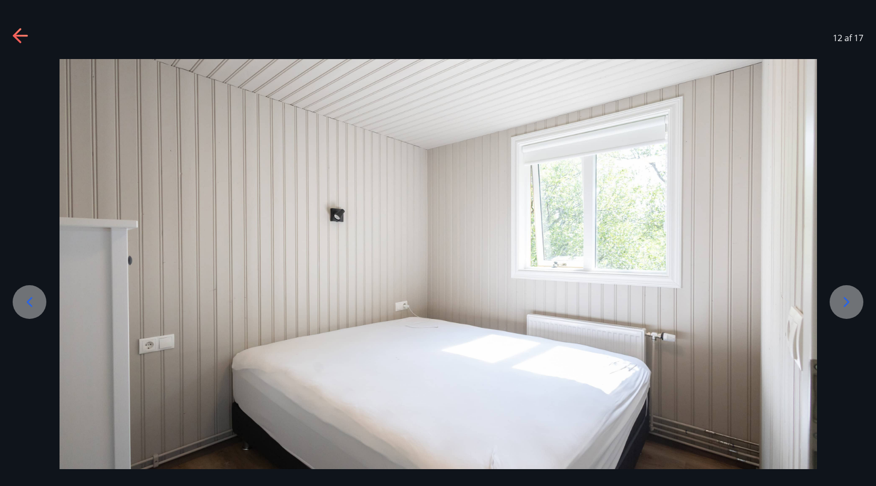
click at [850, 299] on icon at bounding box center [846, 302] width 17 height 17
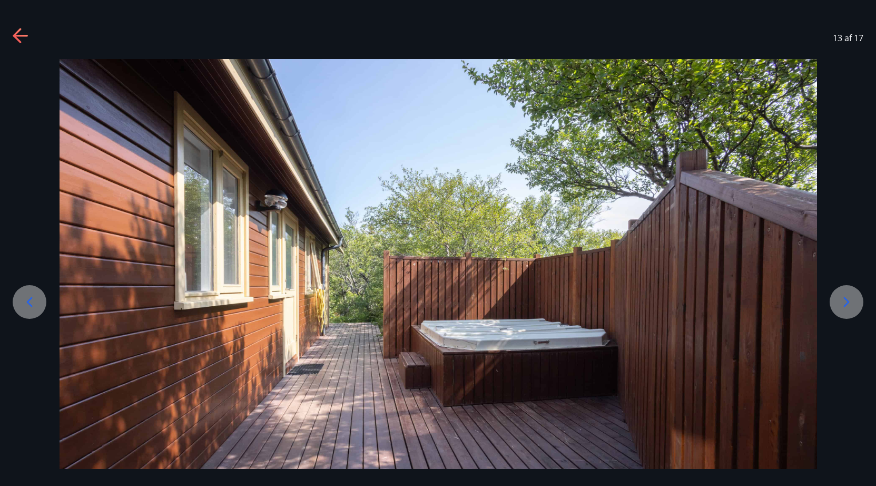
click at [850, 299] on icon at bounding box center [846, 302] width 17 height 17
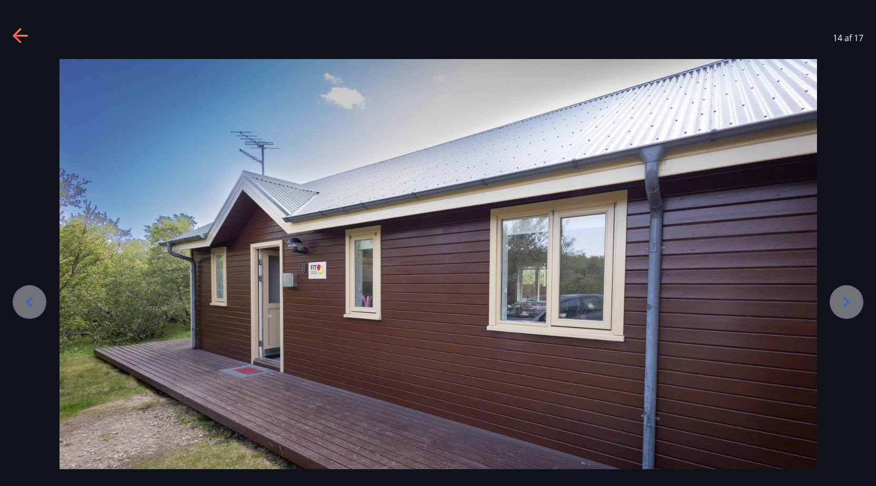
click at [850, 299] on icon at bounding box center [846, 302] width 17 height 17
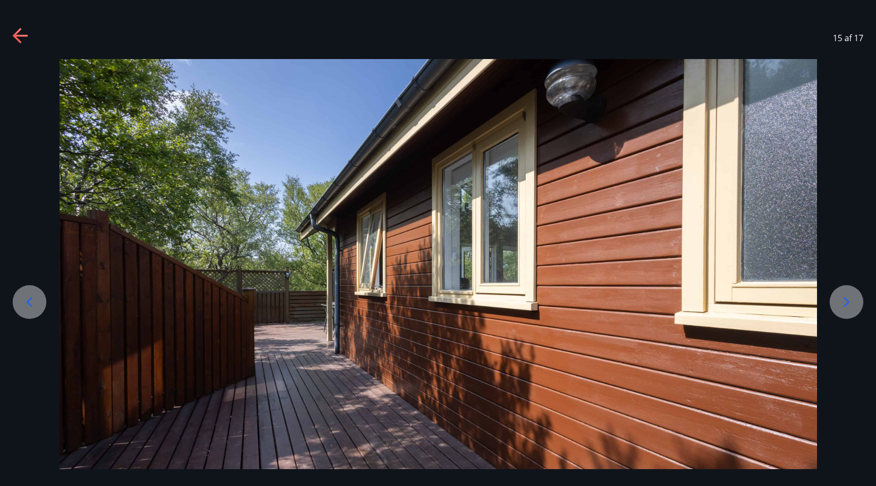
click at [850, 299] on icon at bounding box center [846, 302] width 17 height 17
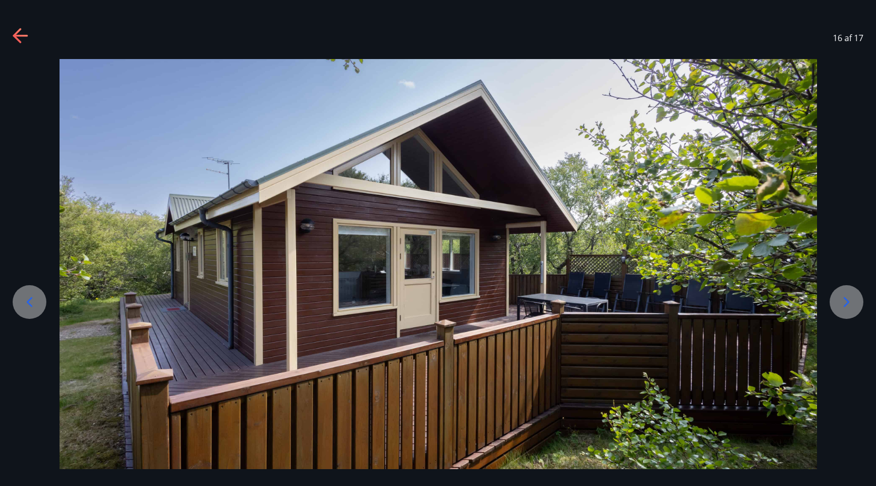
click at [850, 299] on icon at bounding box center [846, 302] width 17 height 17
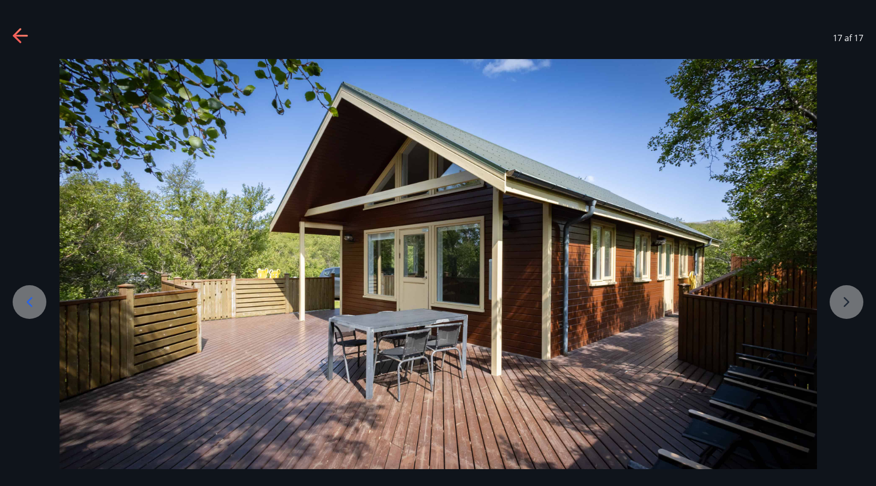
click at [850, 299] on div at bounding box center [438, 269] width 876 height 421
click at [27, 43] on icon at bounding box center [21, 36] width 17 height 17
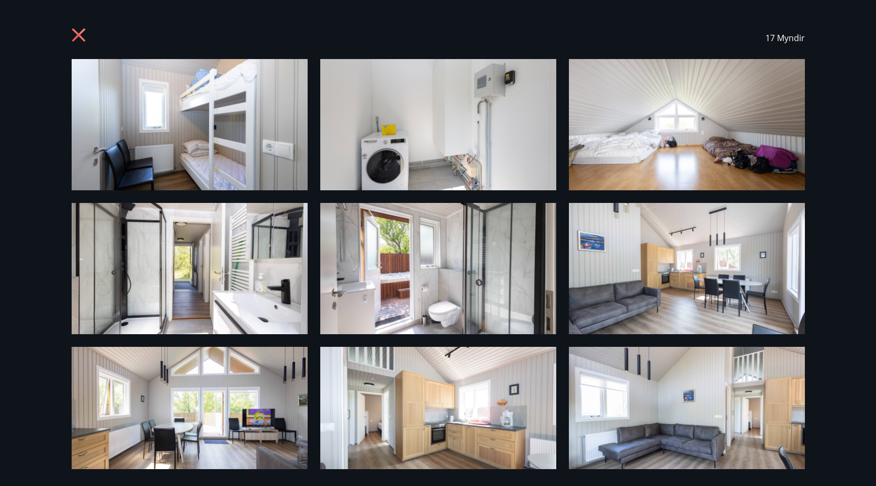
click at [74, 37] on icon at bounding box center [80, 36] width 17 height 17
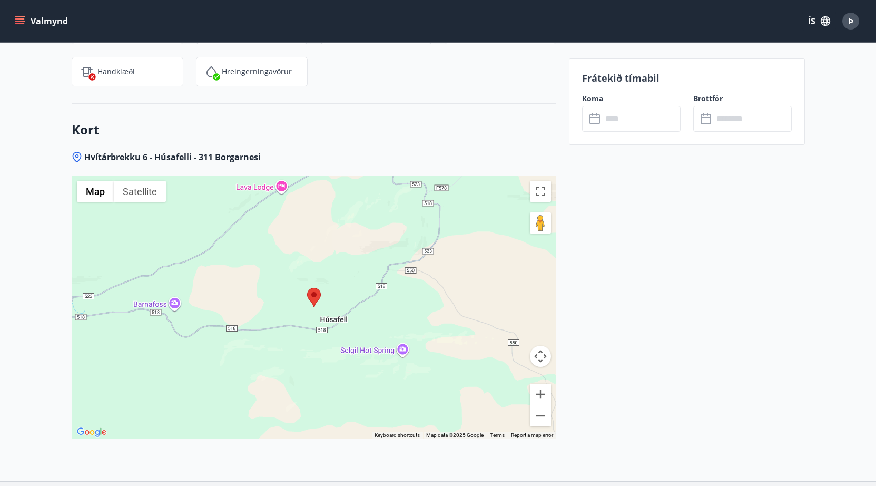
scroll to position [1399, 0]
click at [307, 287] on area at bounding box center [307, 287] width 0 height 0
click at [538, 398] on button "Zoom in" at bounding box center [540, 393] width 21 height 21
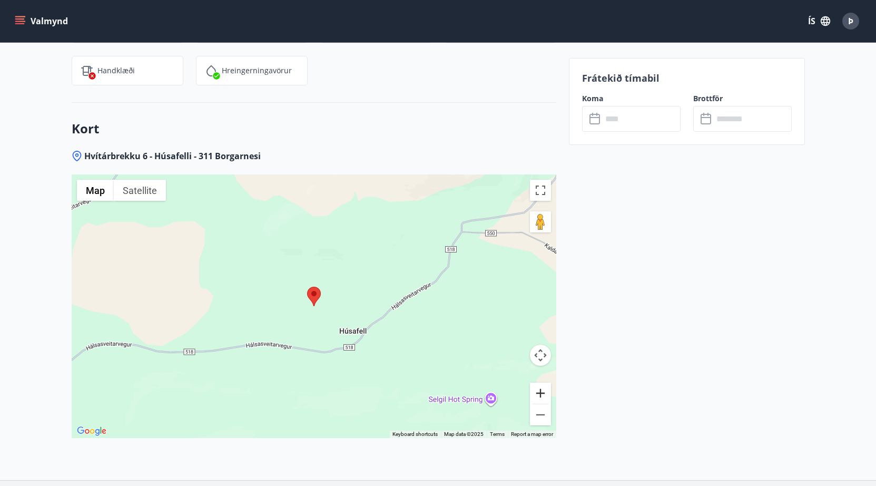
click at [538, 398] on button "Zoom in" at bounding box center [540, 393] width 21 height 21
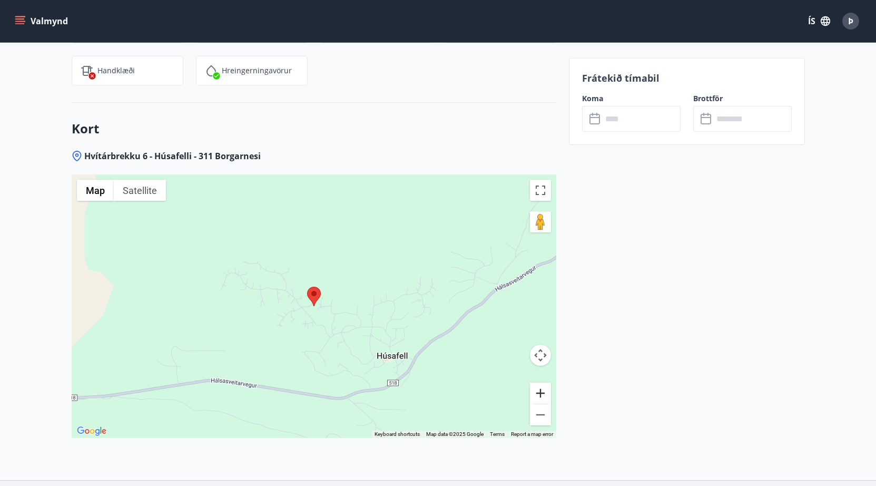
click at [538, 398] on button "Zoom in" at bounding box center [540, 393] width 21 height 21
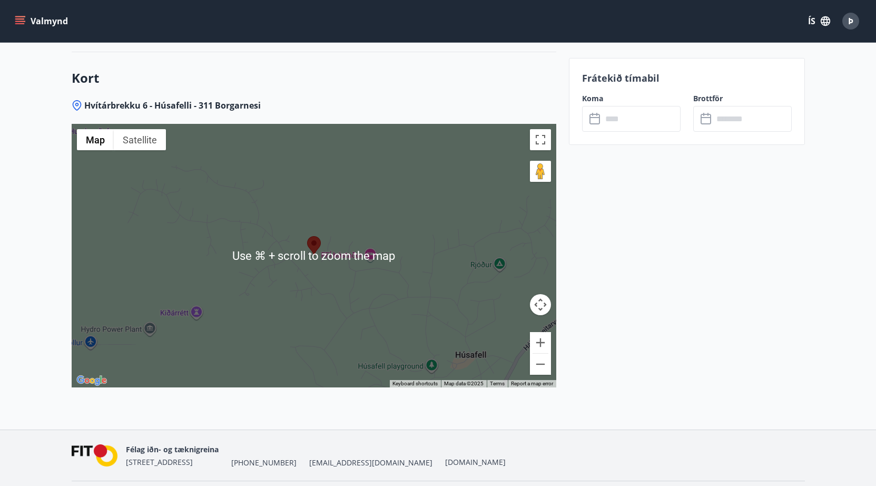
scroll to position [1447, 0]
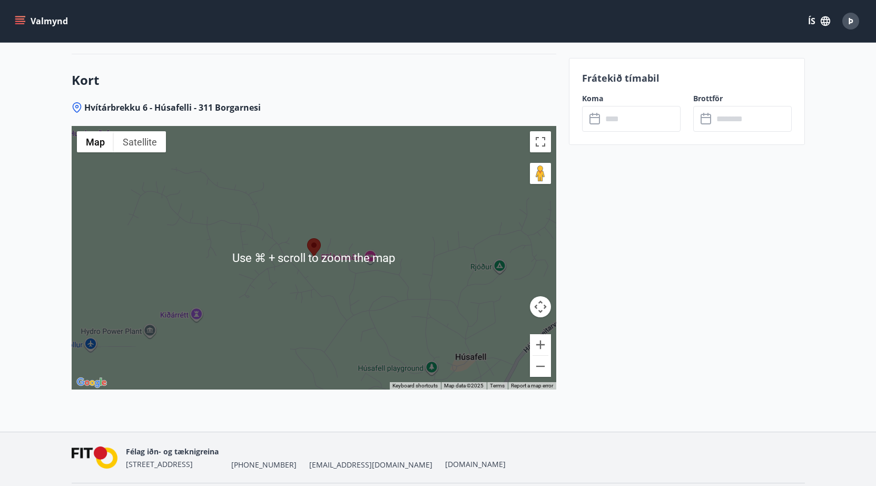
click at [392, 332] on div at bounding box center [314, 257] width 485 height 263
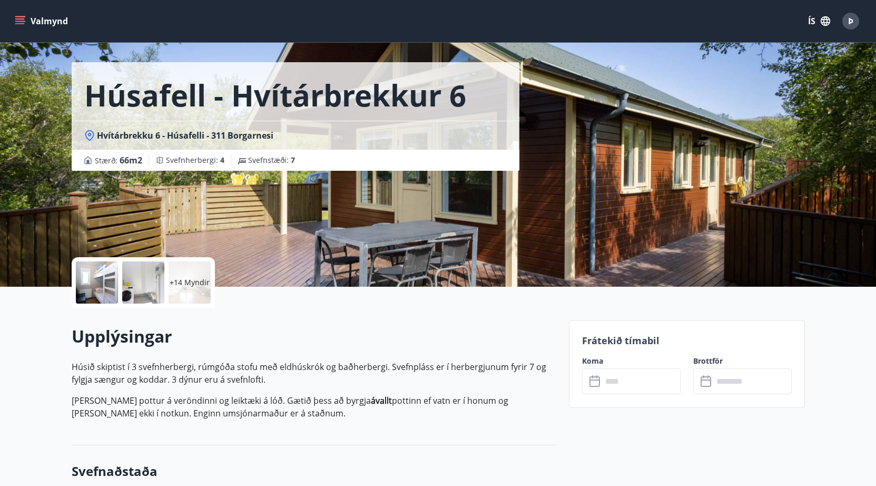
scroll to position [31, 0]
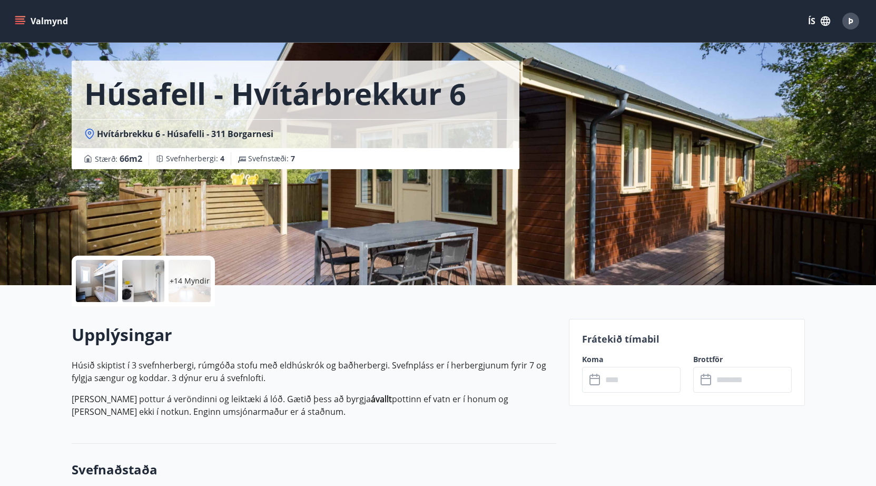
click at [192, 277] on p "+14 Myndir" at bounding box center [190, 281] width 40 height 11
click at [185, 275] on div "+14 Myndir" at bounding box center [190, 281] width 42 height 42
click at [113, 277] on div at bounding box center [97, 281] width 42 height 42
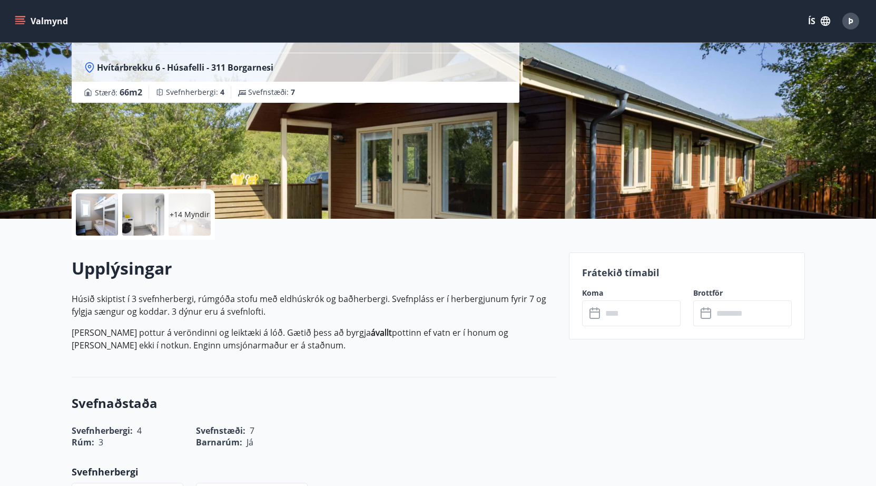
scroll to position [226, 0]
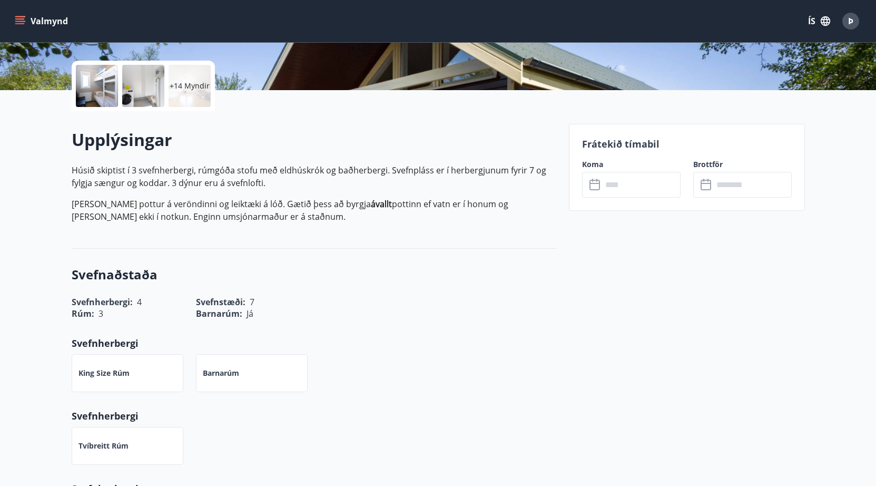
click at [206, 85] on p "+14 Myndir" at bounding box center [190, 86] width 40 height 11
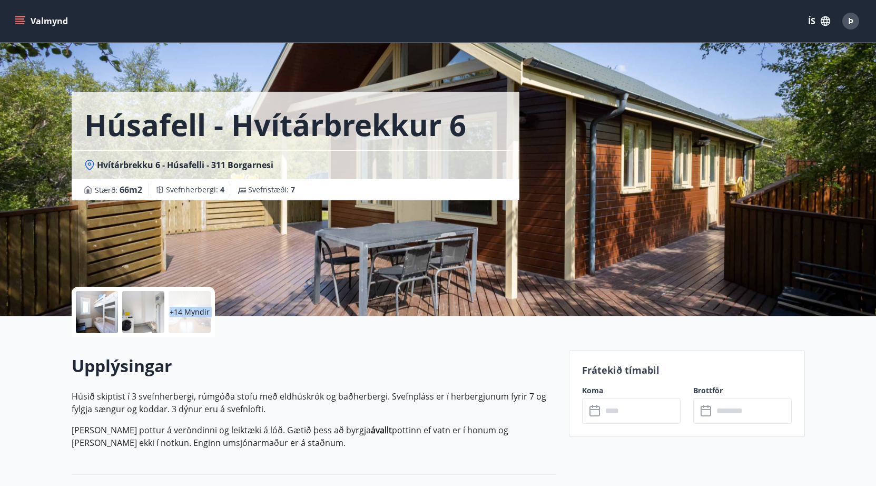
scroll to position [0, 0]
click at [106, 301] on div at bounding box center [97, 312] width 42 height 42
click at [99, 302] on div at bounding box center [97, 312] width 42 height 42
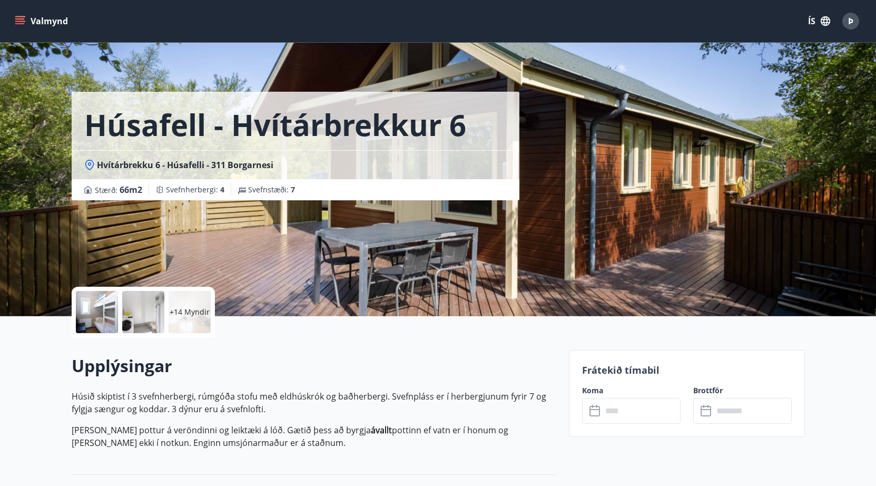
click at [99, 302] on div at bounding box center [97, 312] width 42 height 42
click at [93, 309] on div at bounding box center [97, 312] width 42 height 42
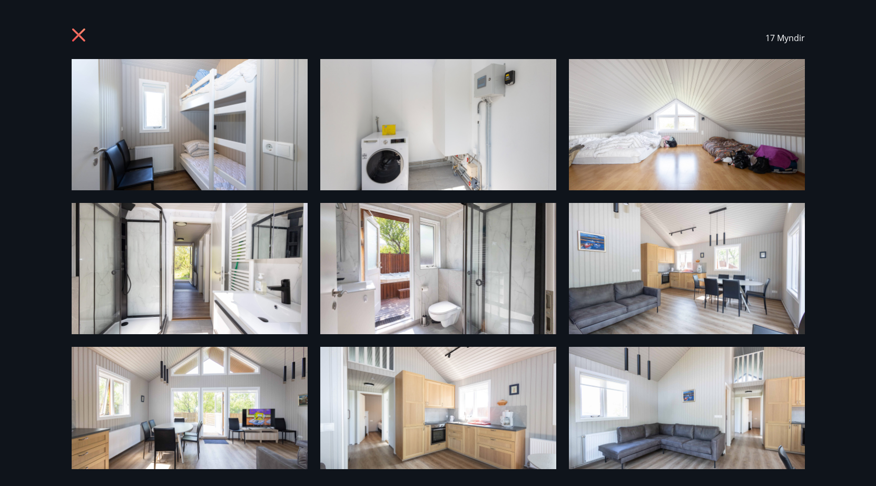
click at [177, 154] on img at bounding box center [190, 124] width 236 height 131
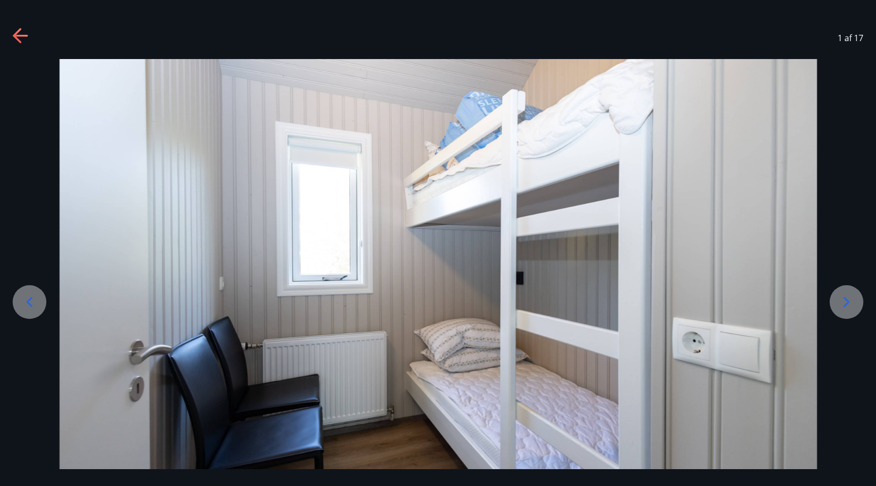
click at [839, 304] on icon at bounding box center [846, 302] width 17 height 17
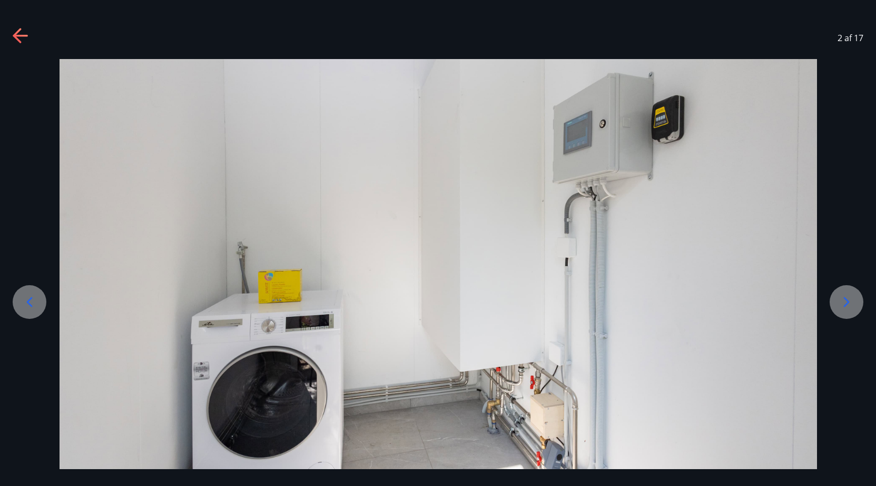
click at [839, 304] on icon at bounding box center [846, 302] width 17 height 17
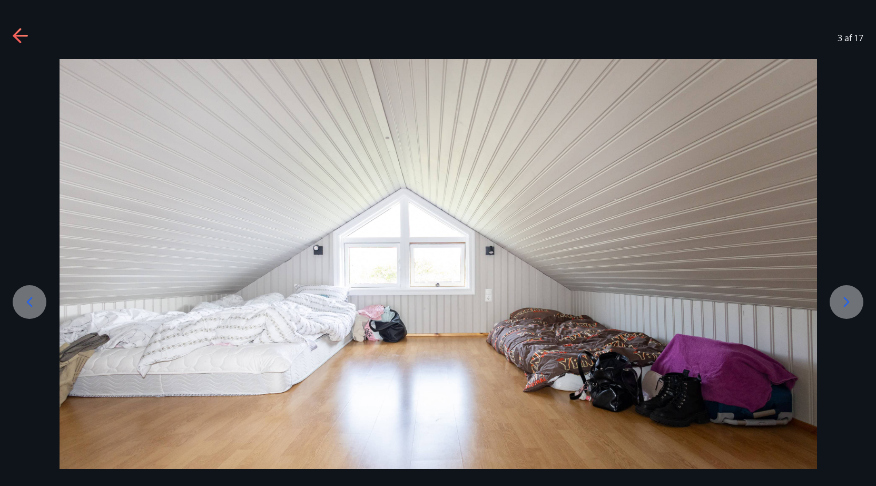
click at [839, 304] on icon at bounding box center [846, 302] width 17 height 17
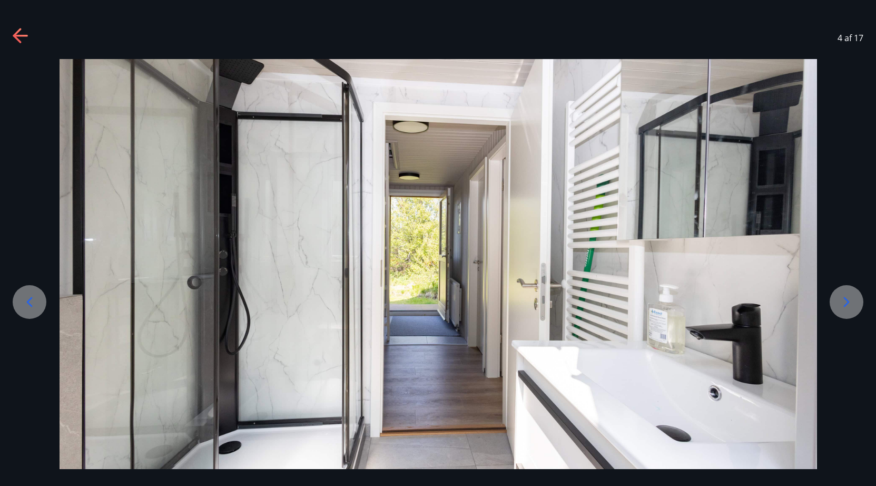
click at [839, 304] on icon at bounding box center [846, 302] width 17 height 17
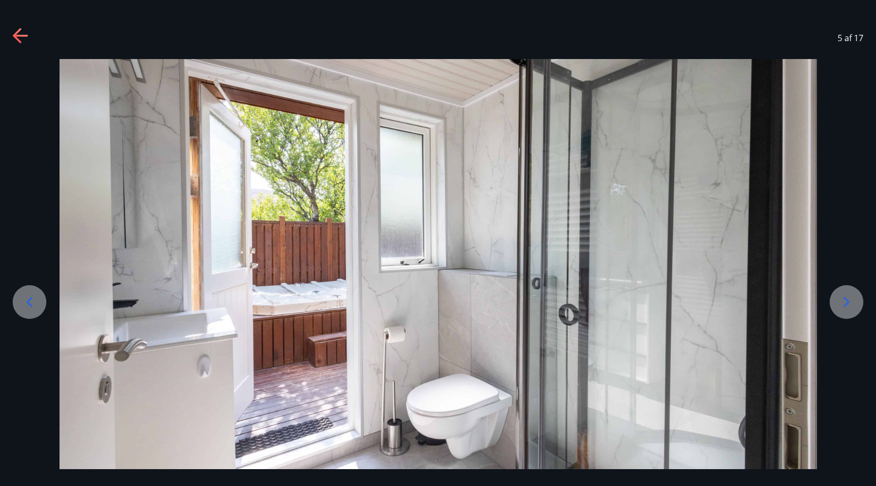
click at [839, 304] on icon at bounding box center [846, 302] width 17 height 17
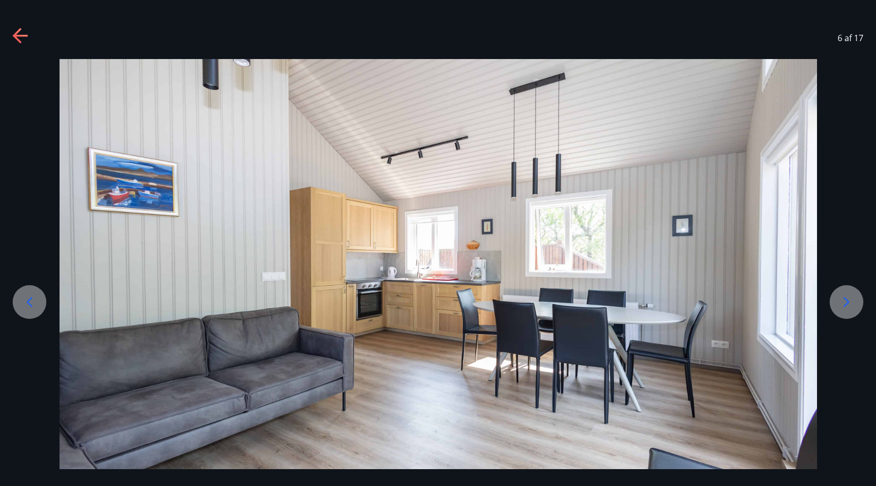
click at [839, 304] on icon at bounding box center [846, 302] width 17 height 17
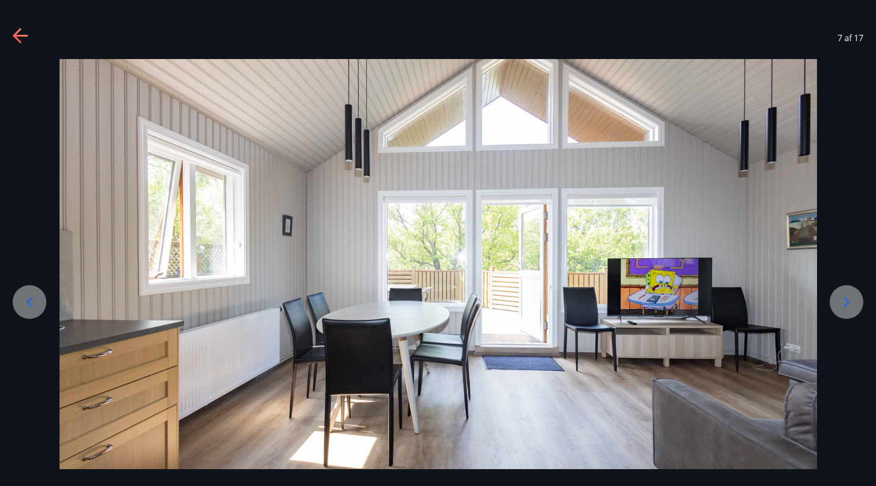
click at [839, 304] on icon at bounding box center [846, 302] width 17 height 17
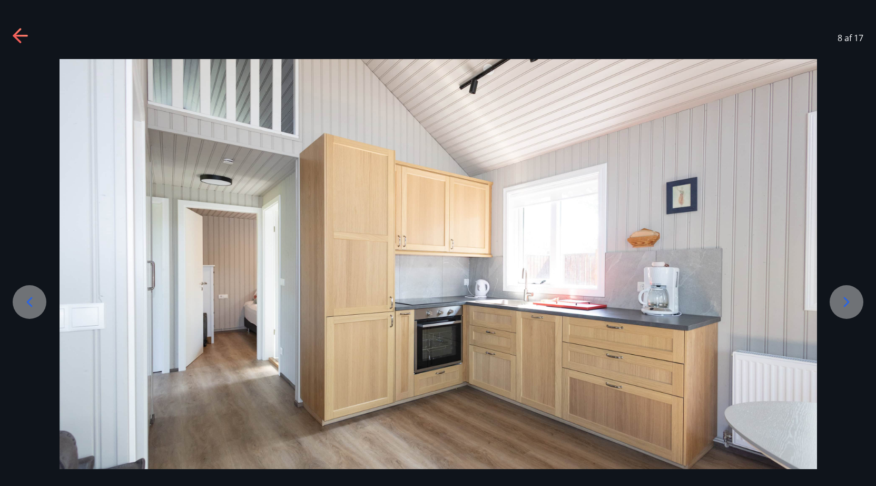
click at [839, 304] on icon at bounding box center [846, 302] width 17 height 17
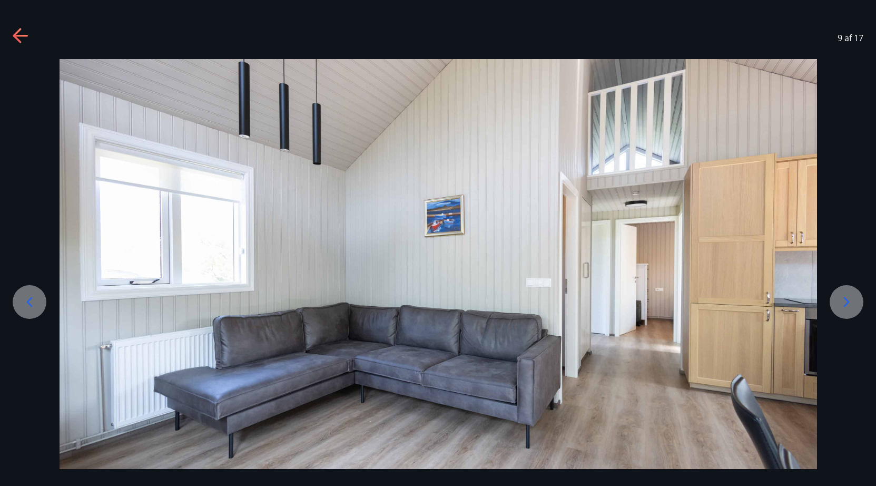
click at [839, 304] on icon at bounding box center [846, 302] width 17 height 17
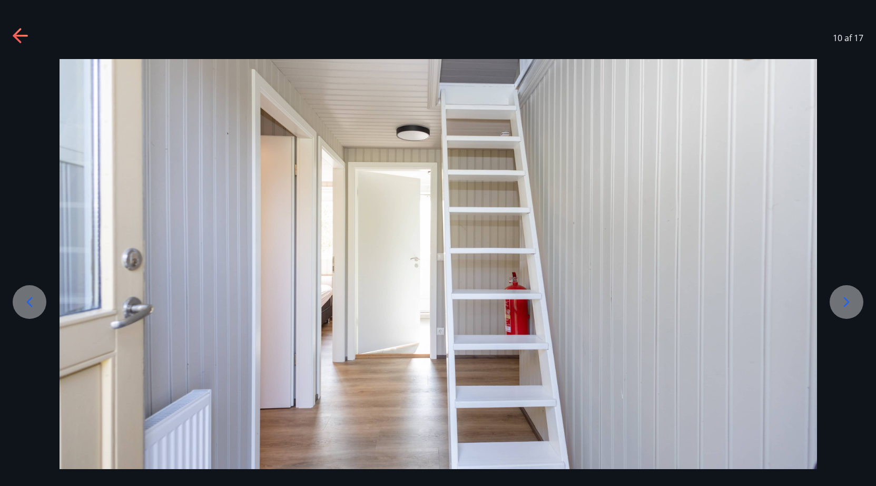
click at [839, 304] on icon at bounding box center [846, 302] width 17 height 17
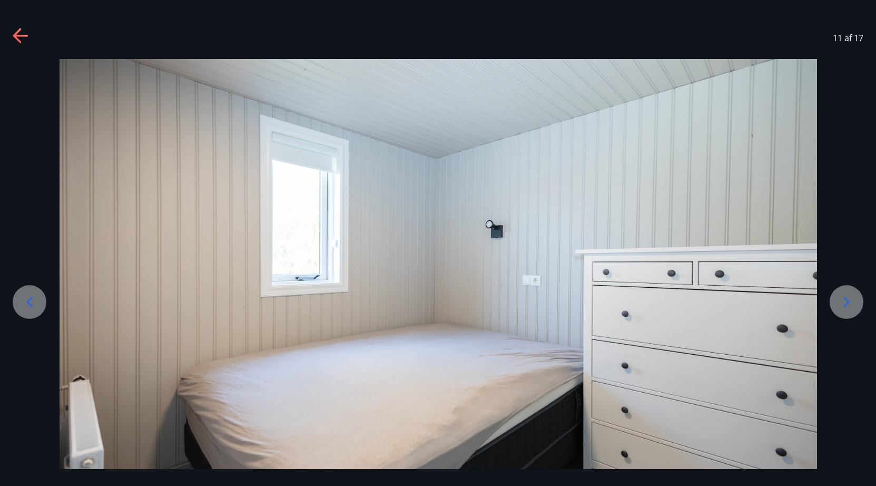
click at [839, 304] on icon at bounding box center [846, 302] width 17 height 17
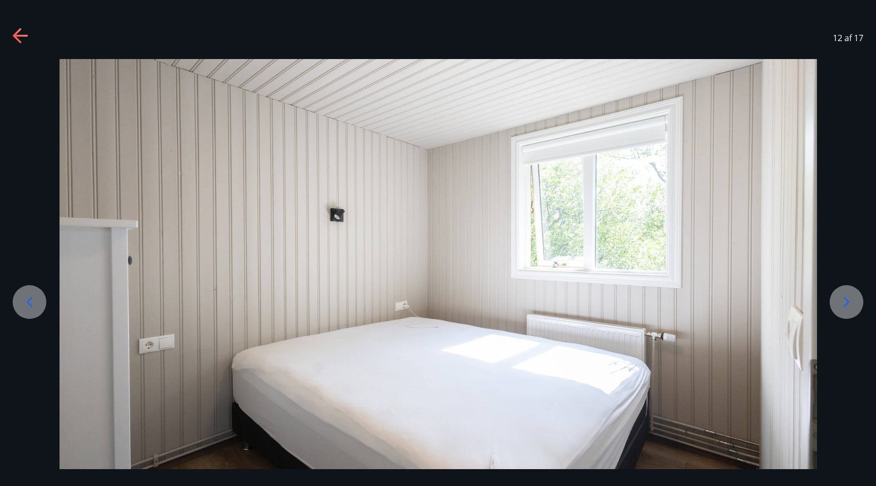
click at [839, 304] on icon at bounding box center [846, 302] width 17 height 17
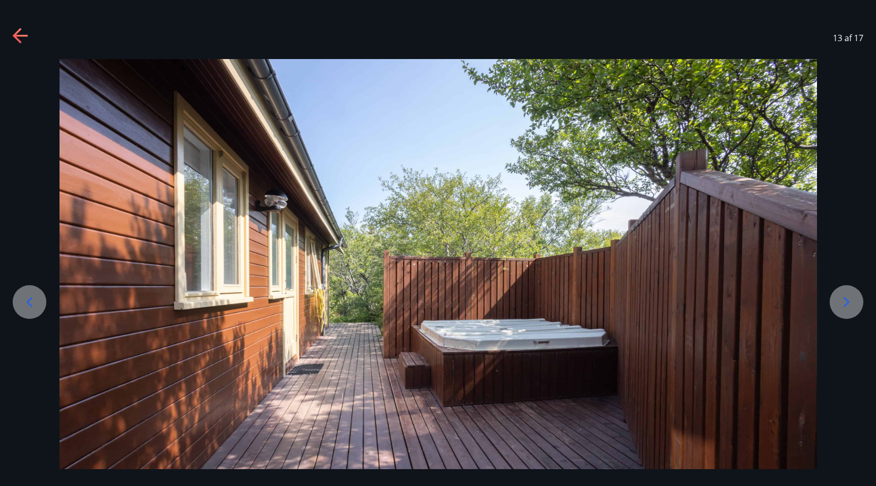
click at [839, 304] on icon at bounding box center [846, 302] width 17 height 17
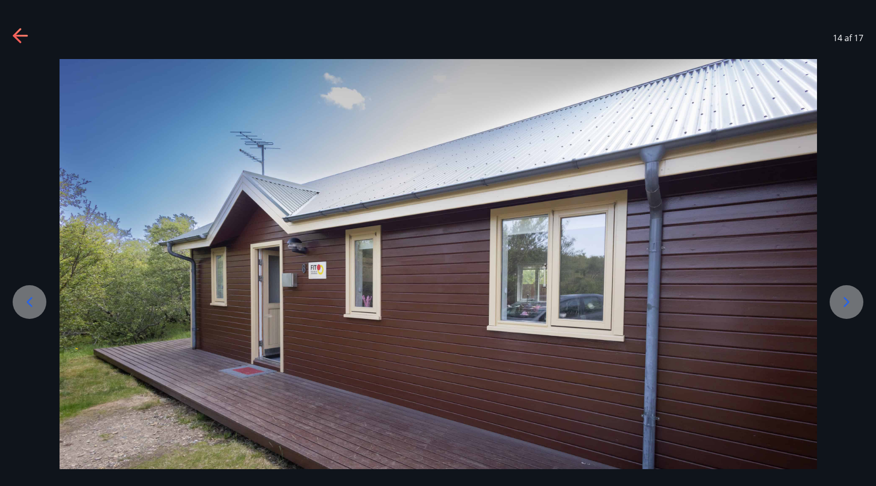
click at [839, 304] on icon at bounding box center [846, 302] width 17 height 17
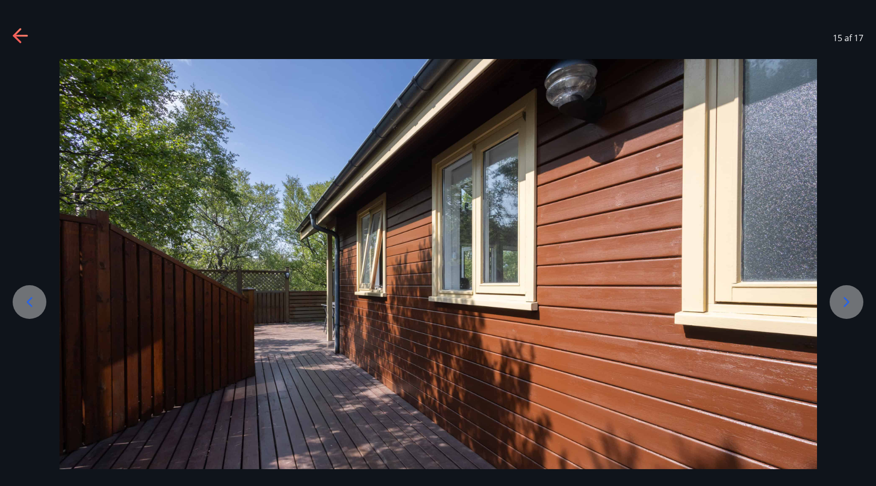
click at [839, 304] on icon at bounding box center [846, 302] width 17 height 17
